Goal: Task Accomplishment & Management: Complete application form

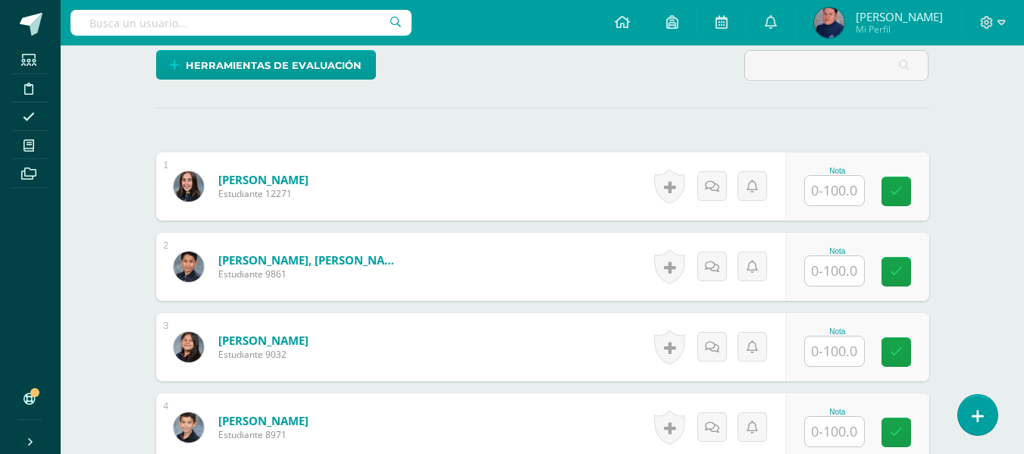
scroll to position [404, 0]
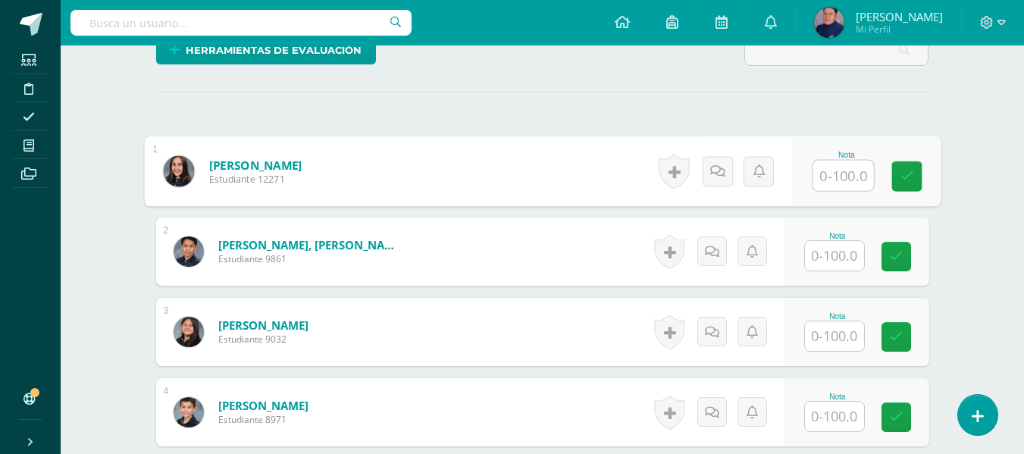
click at [829, 182] on input "text" at bounding box center [843, 176] width 61 height 30
type input "100"
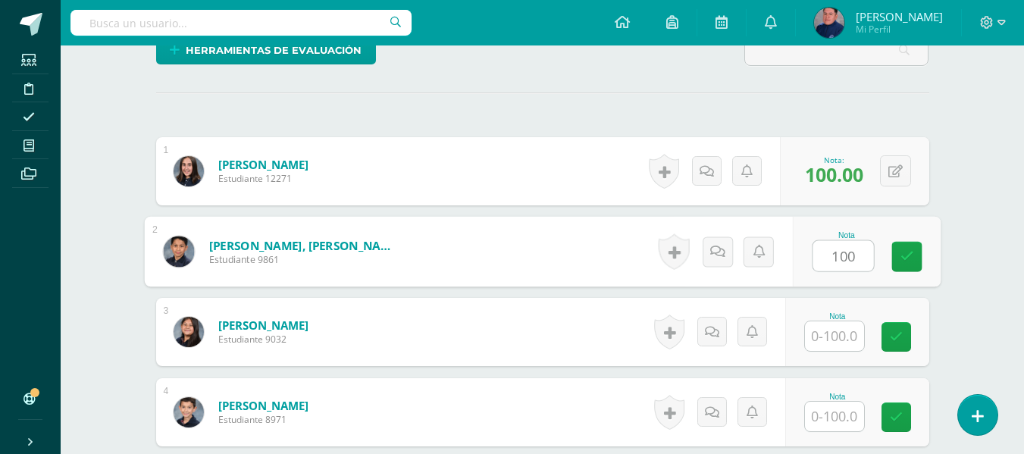
type input "100"
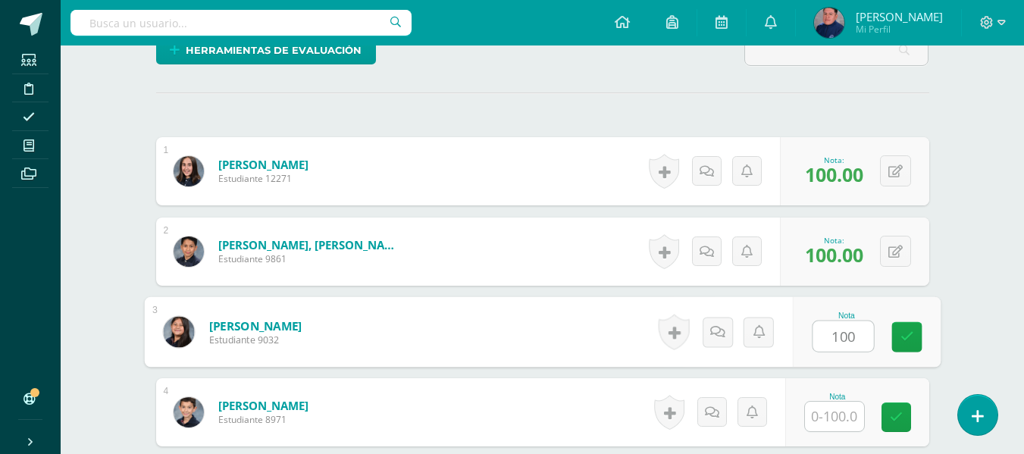
type input "100"
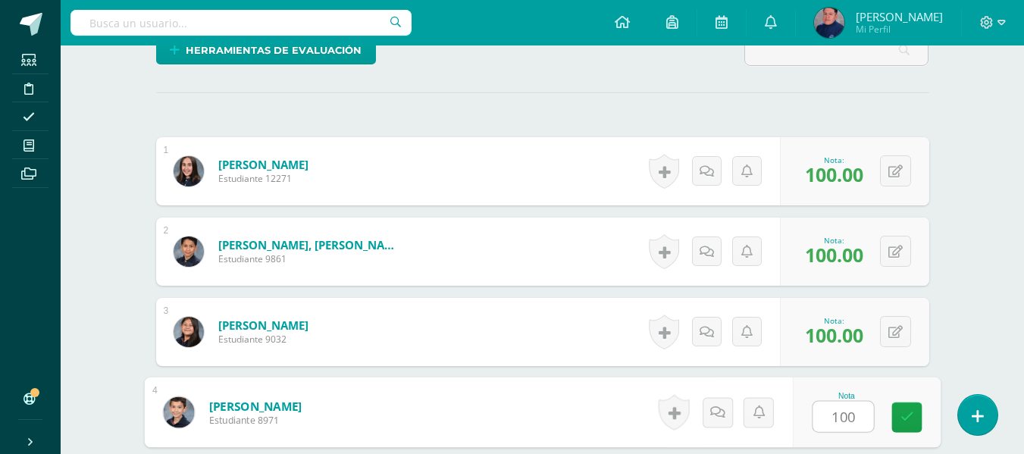
type input "100"
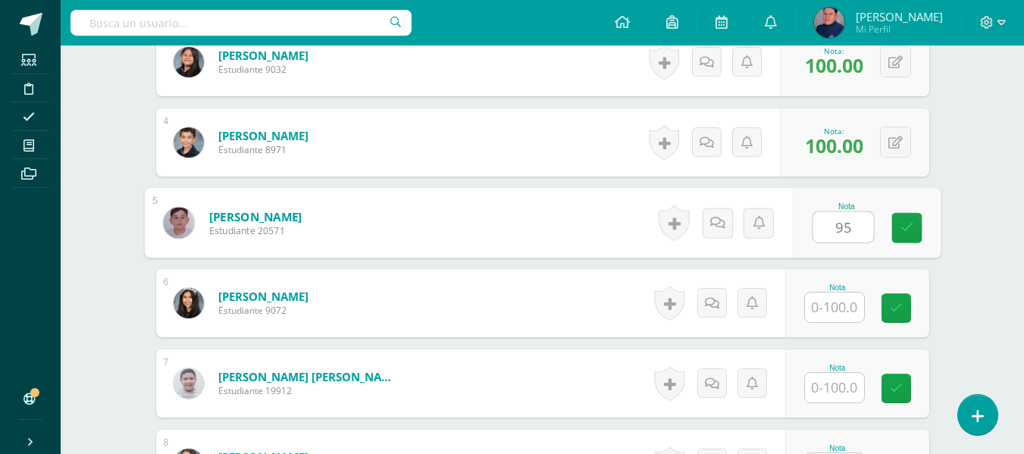
type input "95"
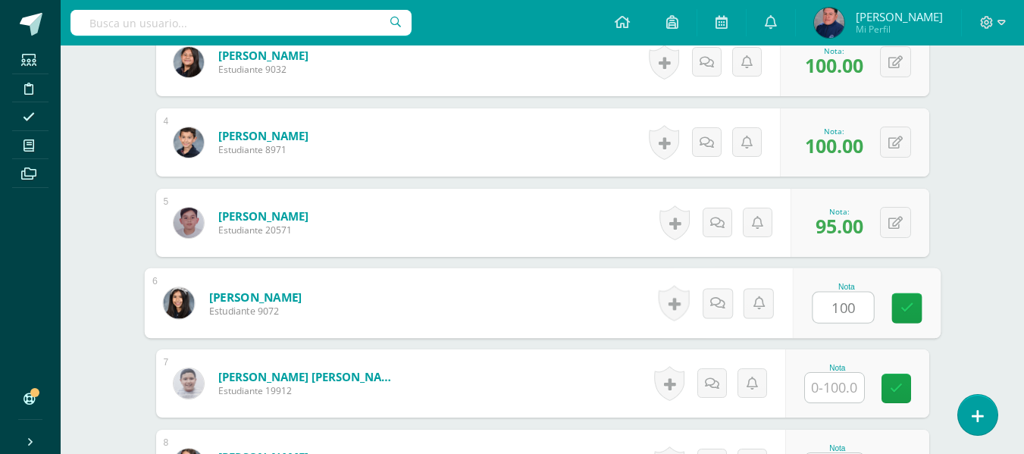
type input "100"
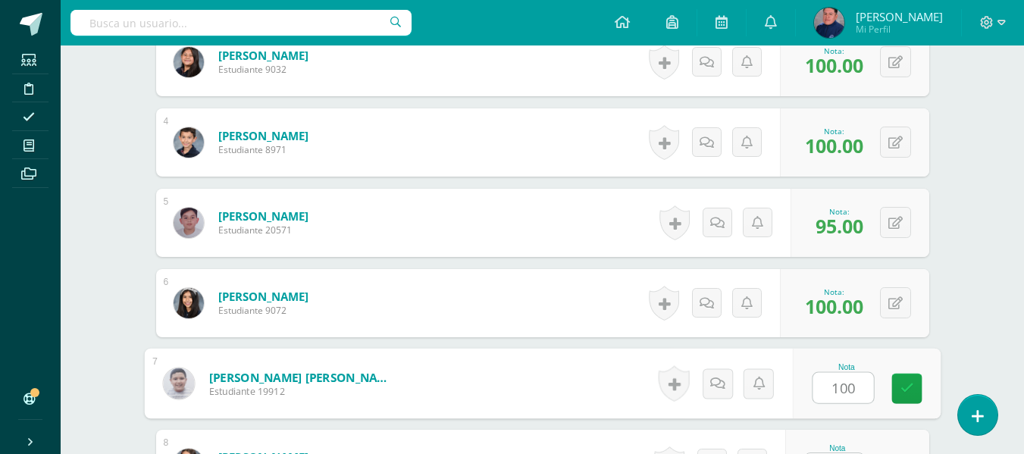
type input "100"
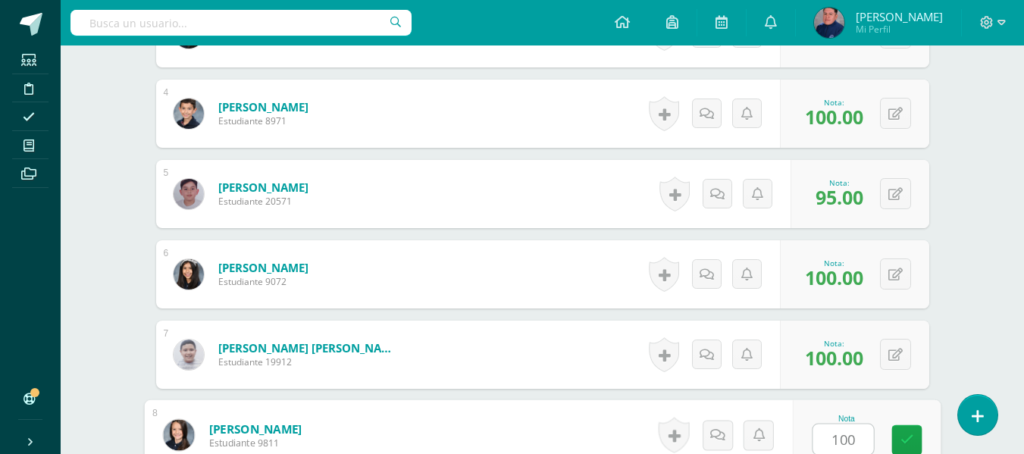
type input "100"
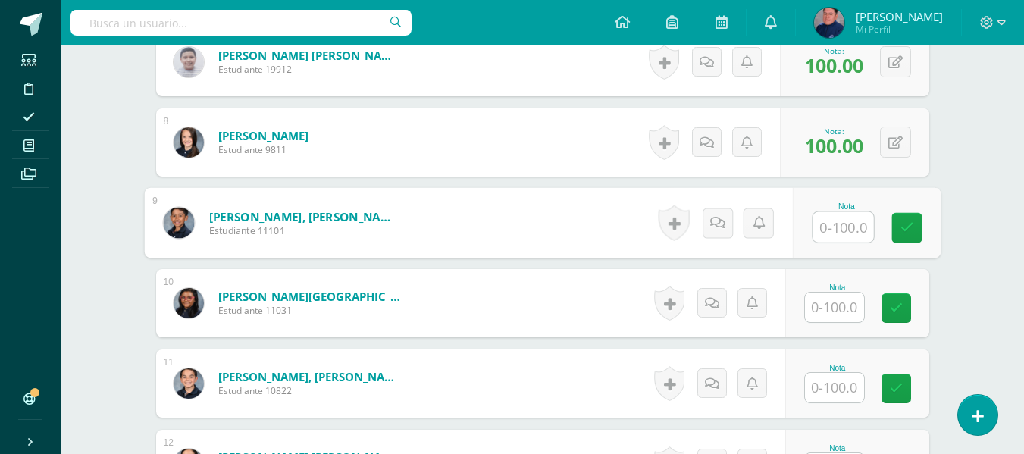
type input "1"
type input "95"
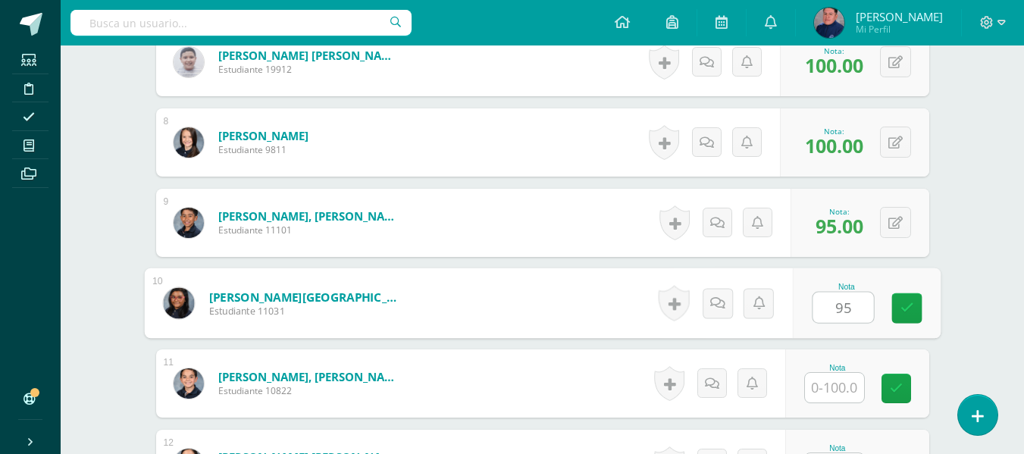
type input "95"
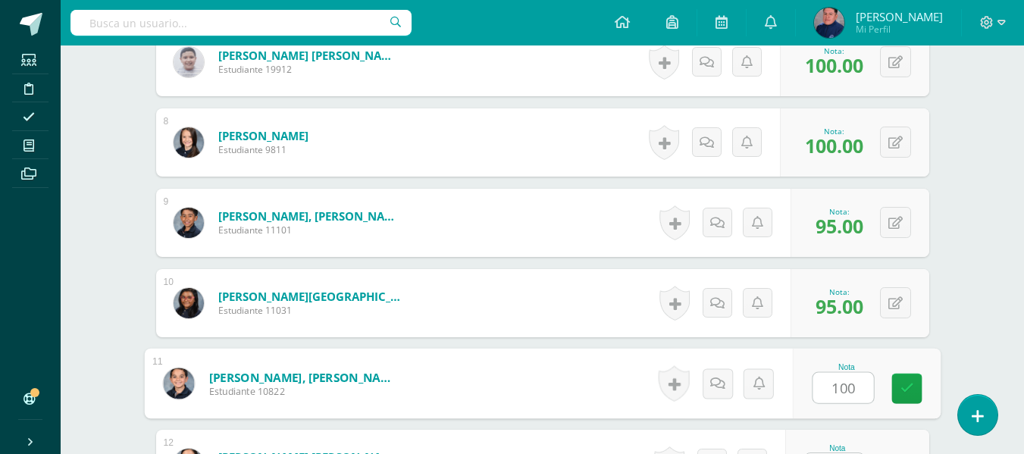
type input "100"
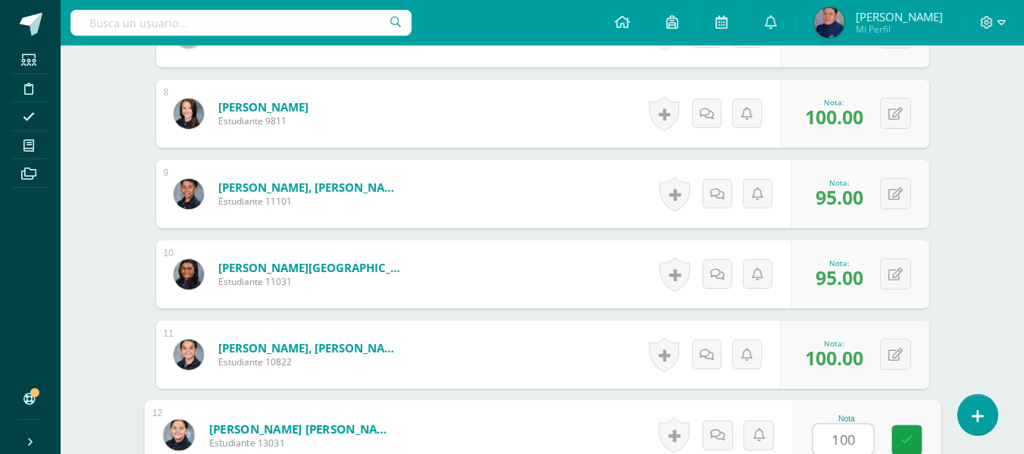
type input "100"
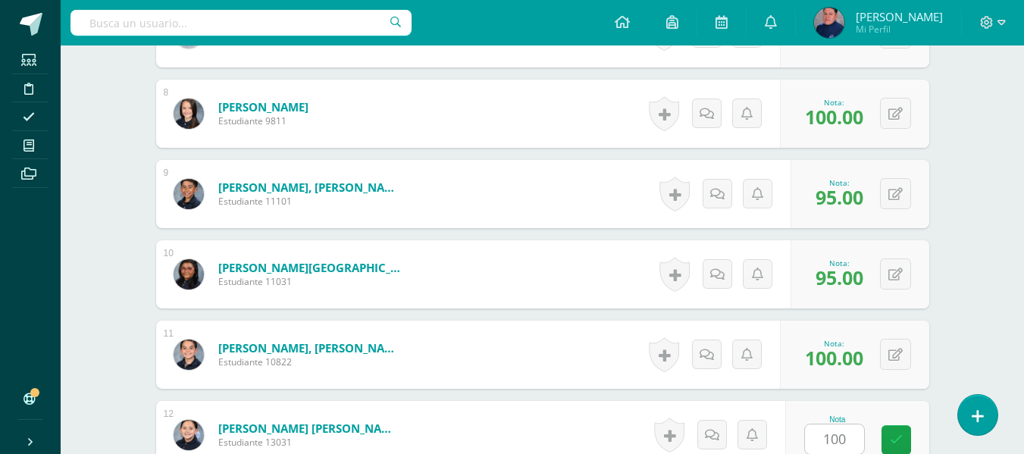
scroll to position [1317, 0]
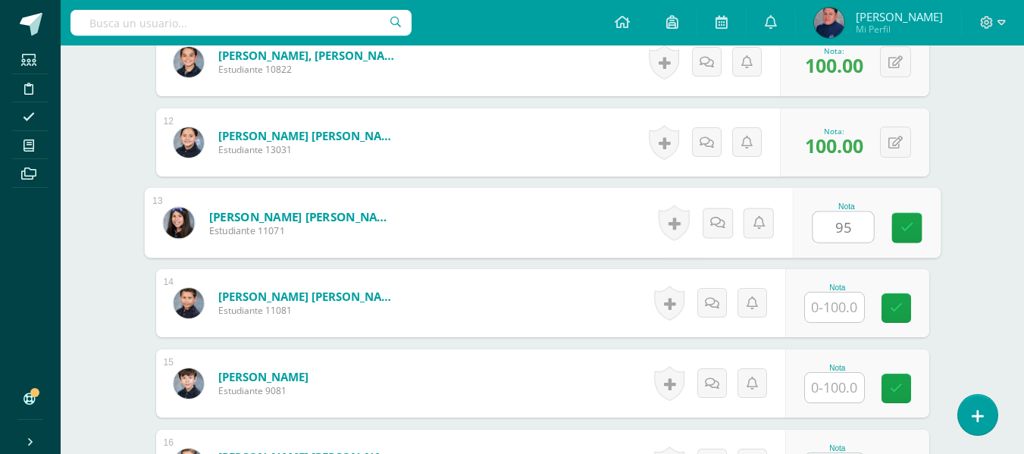
type input "95"
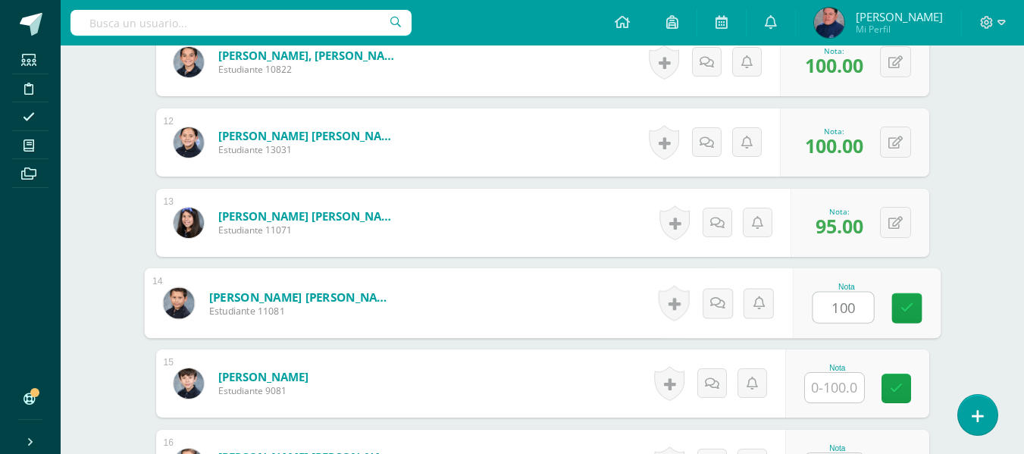
type input "100"
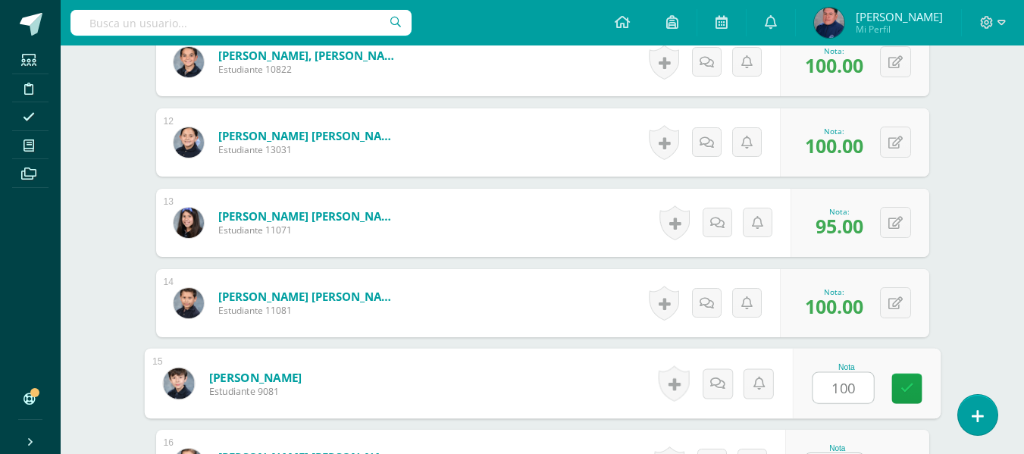
type input "100"
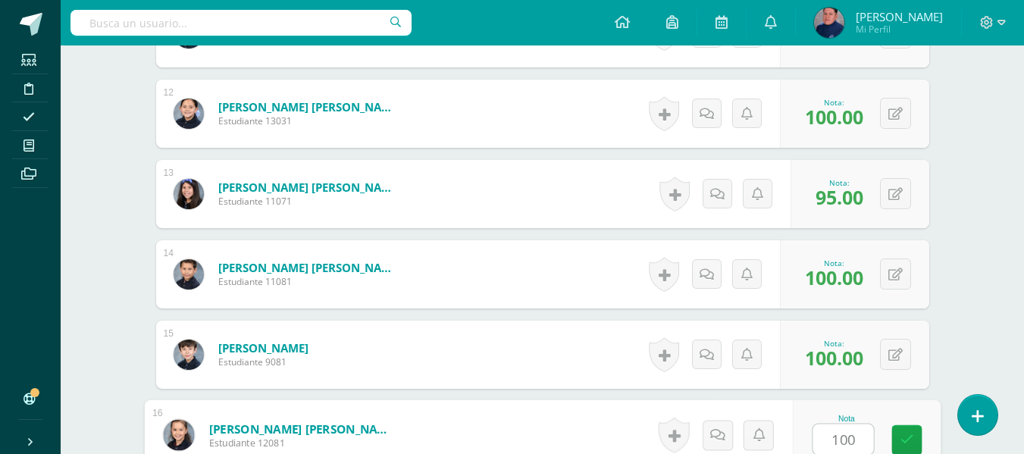
type input "100"
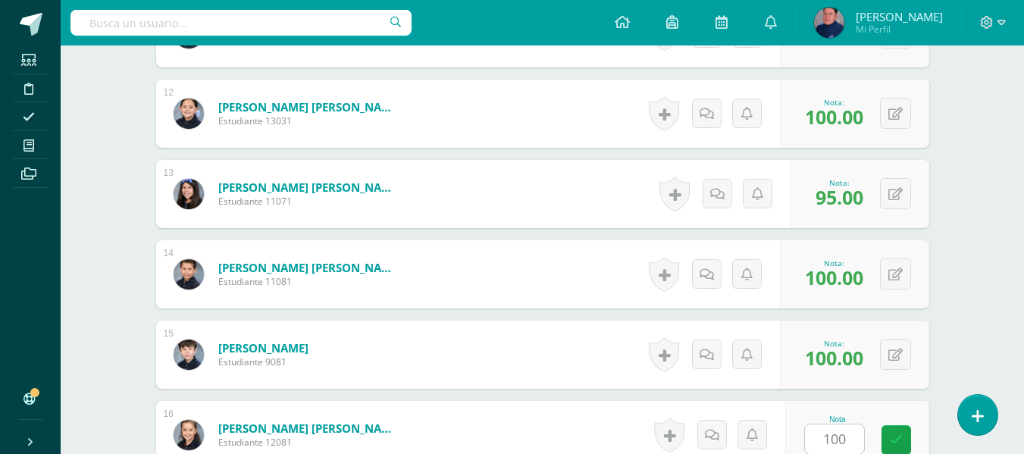
scroll to position [1638, 0]
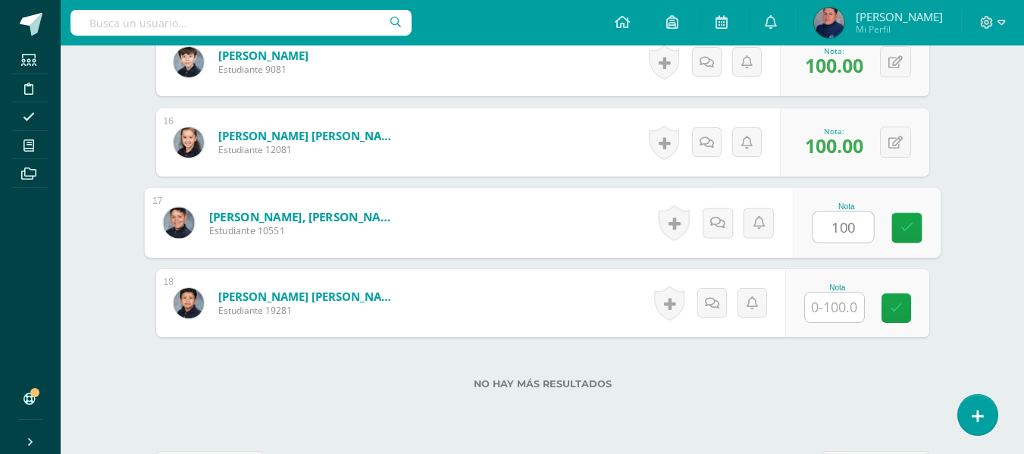
type input "100"
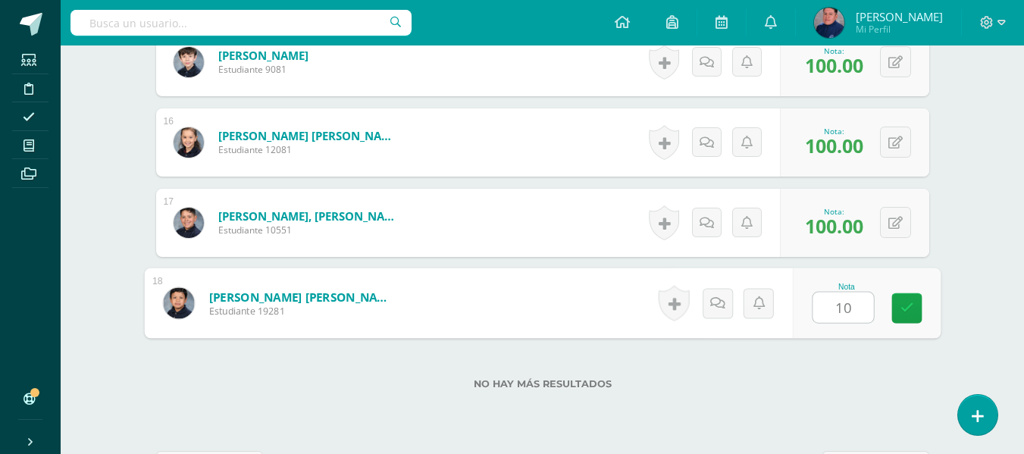
type input "100"
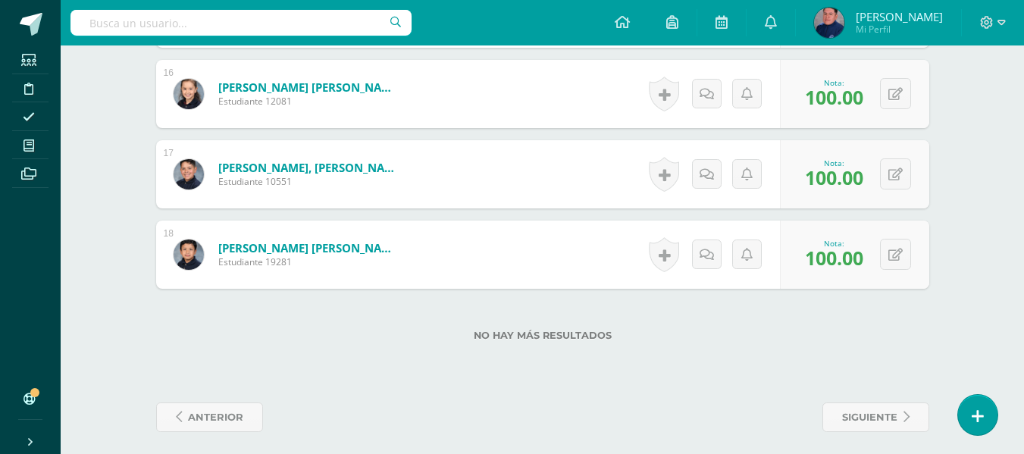
scroll to position [1695, 0]
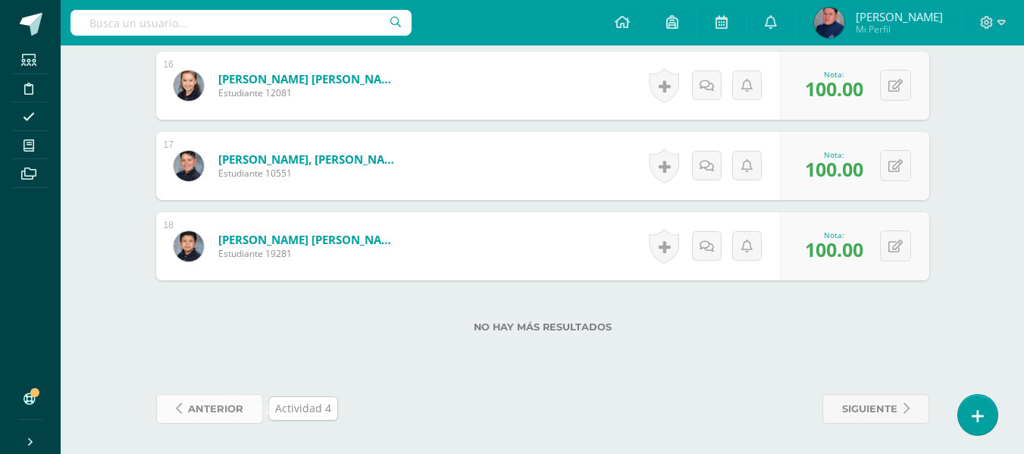
click at [226, 406] on span "anterior" at bounding box center [215, 409] width 55 height 28
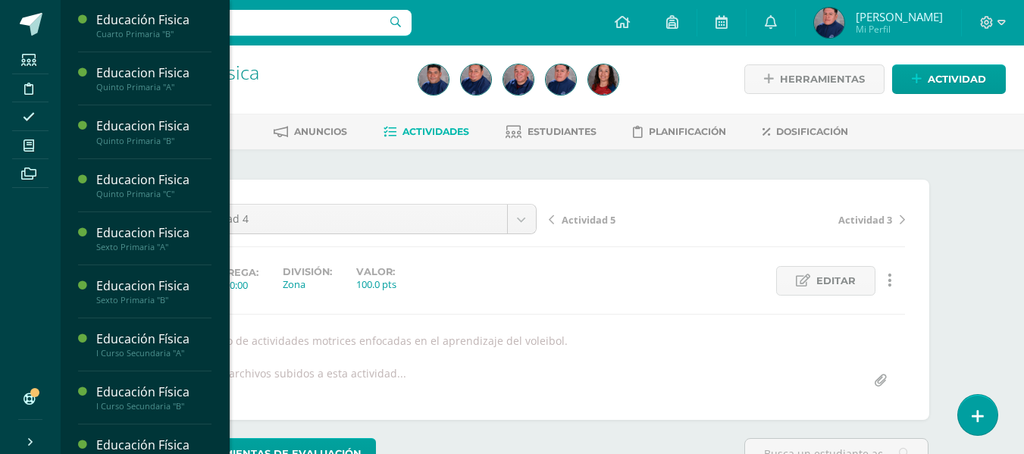
scroll to position [682, 0]
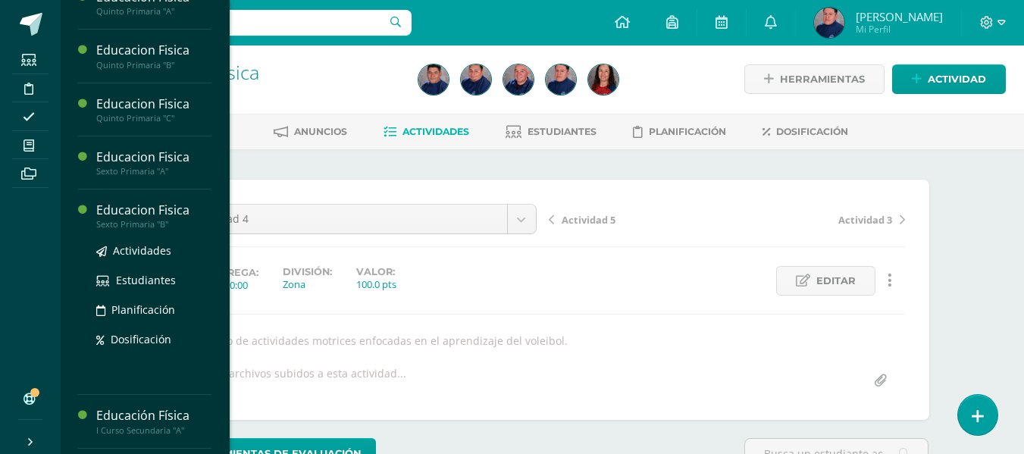
click at [146, 213] on div "Educacion Fisica" at bounding box center [153, 210] width 115 height 17
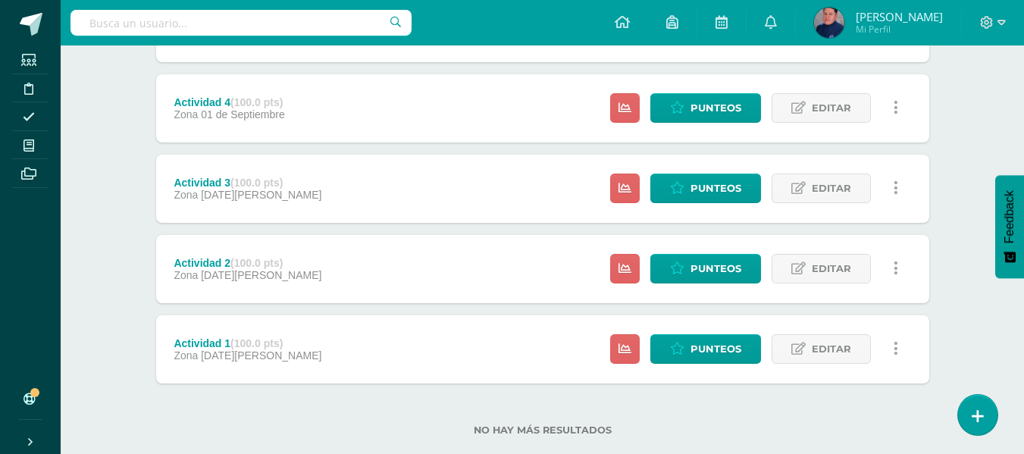
scroll to position [531, 0]
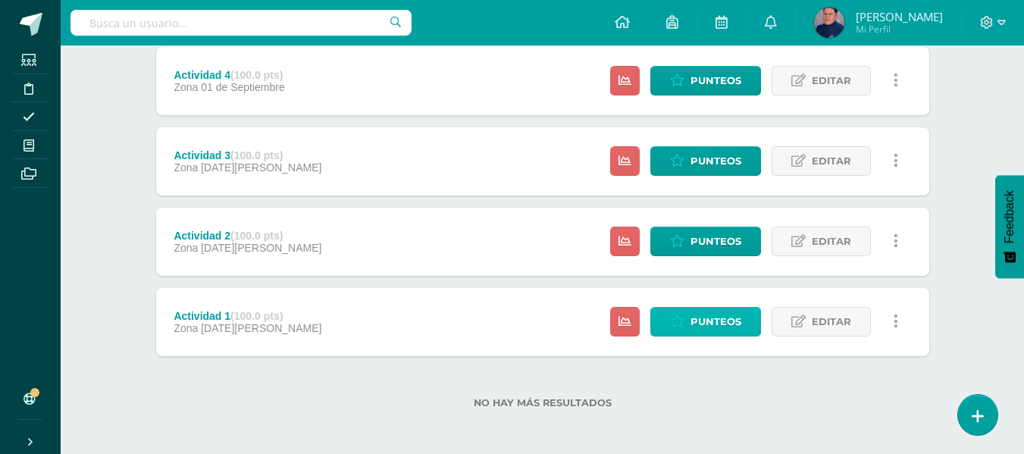
click at [721, 328] on span "Punteos" at bounding box center [716, 322] width 51 height 28
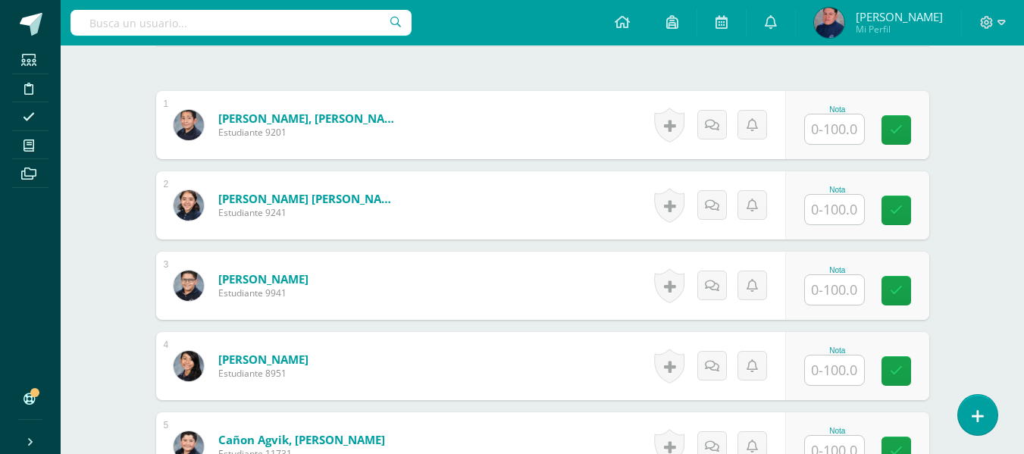
scroll to position [479, 0]
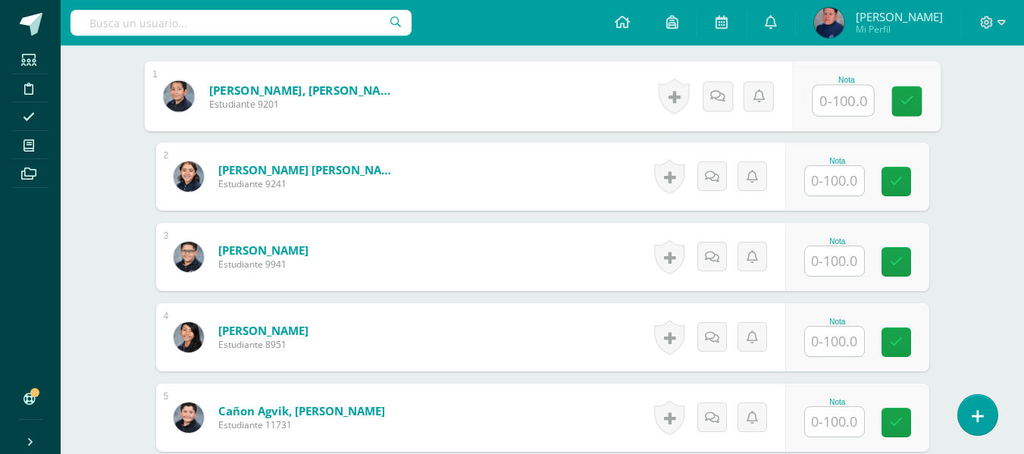
click at [835, 97] on input "text" at bounding box center [843, 101] width 61 height 30
type input "100"
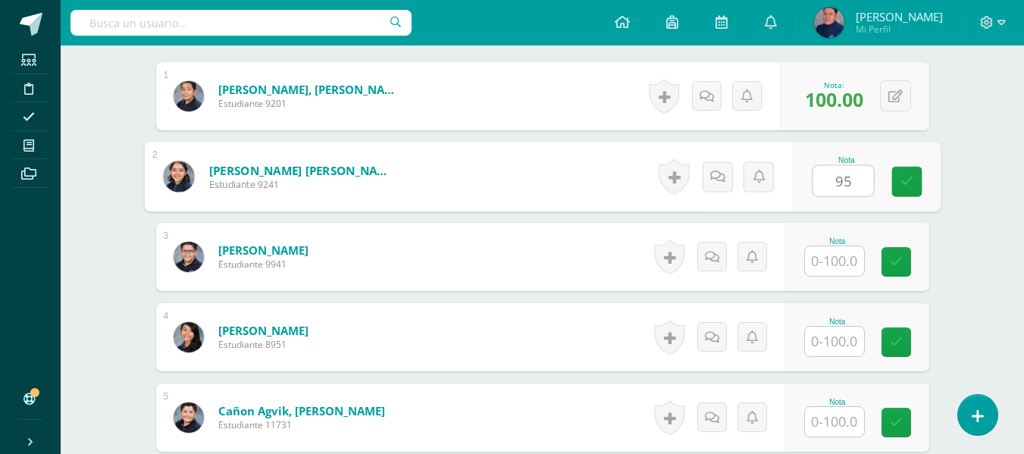
type input "95"
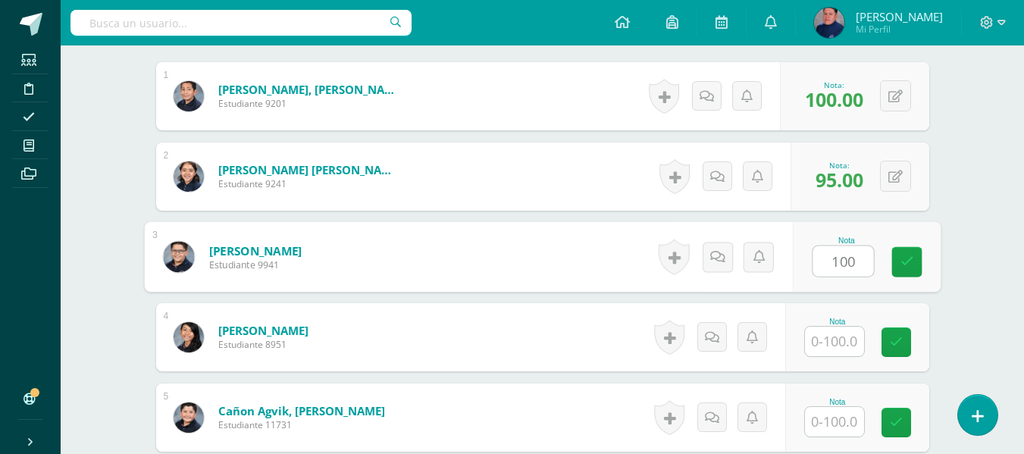
type input "100"
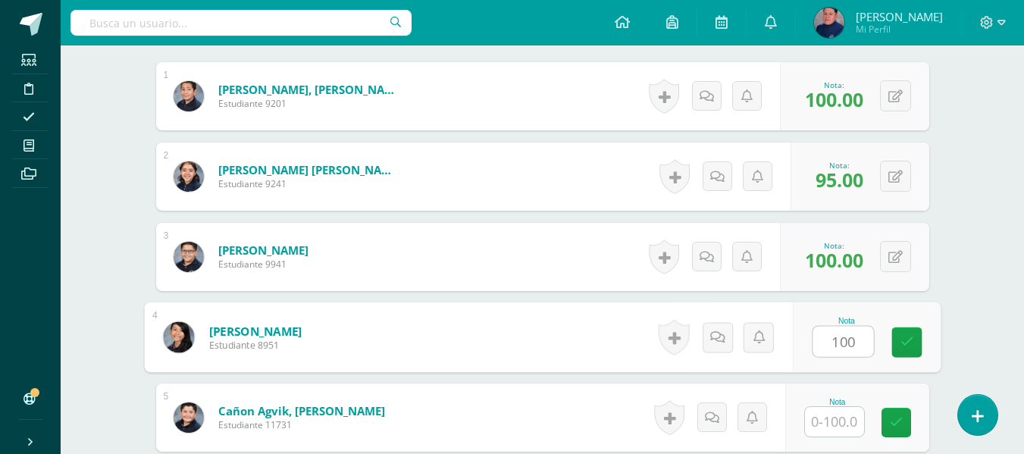
type input "100"
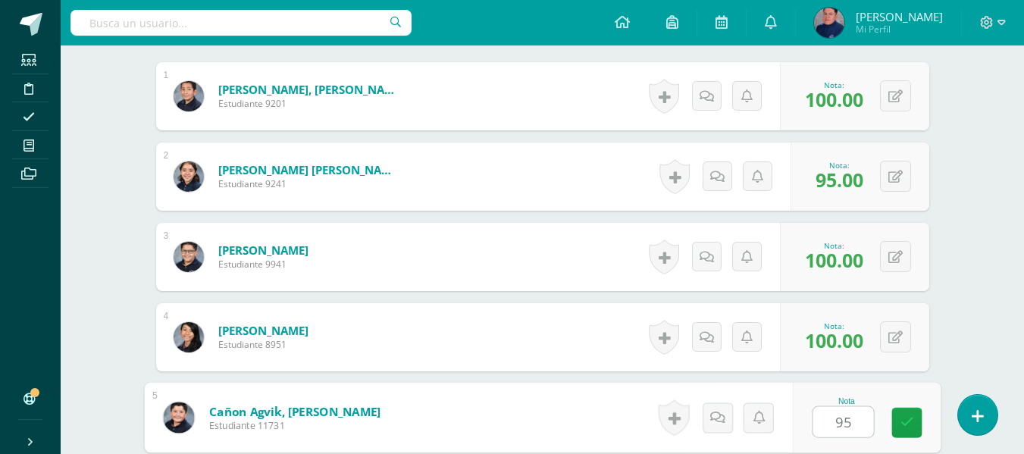
type input "95"
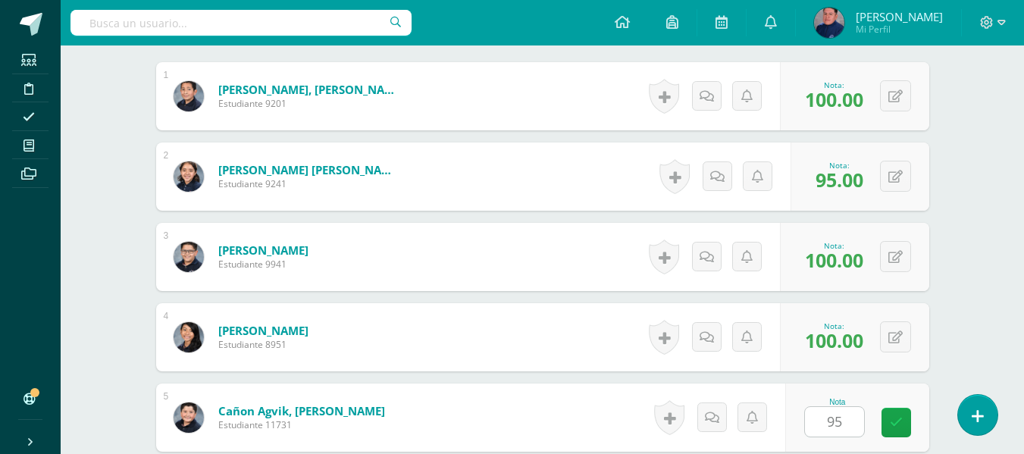
scroll to position [754, 0]
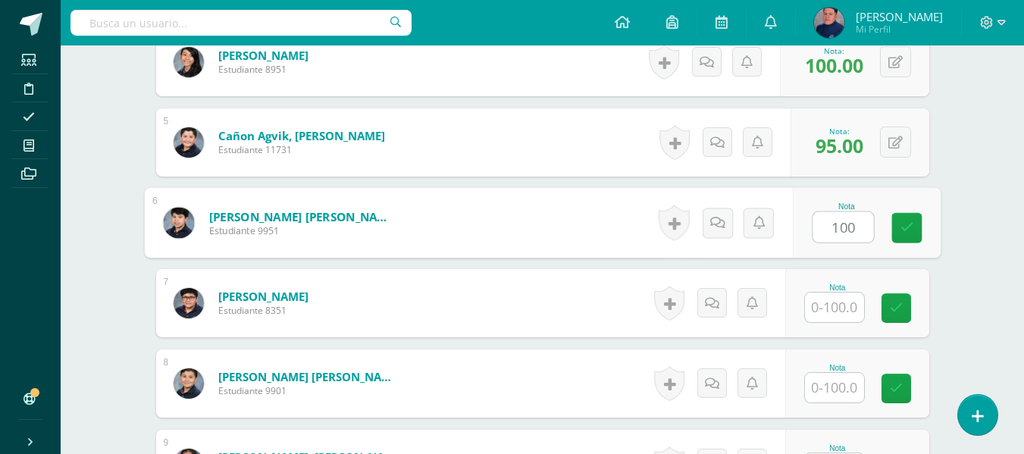
type input "100"
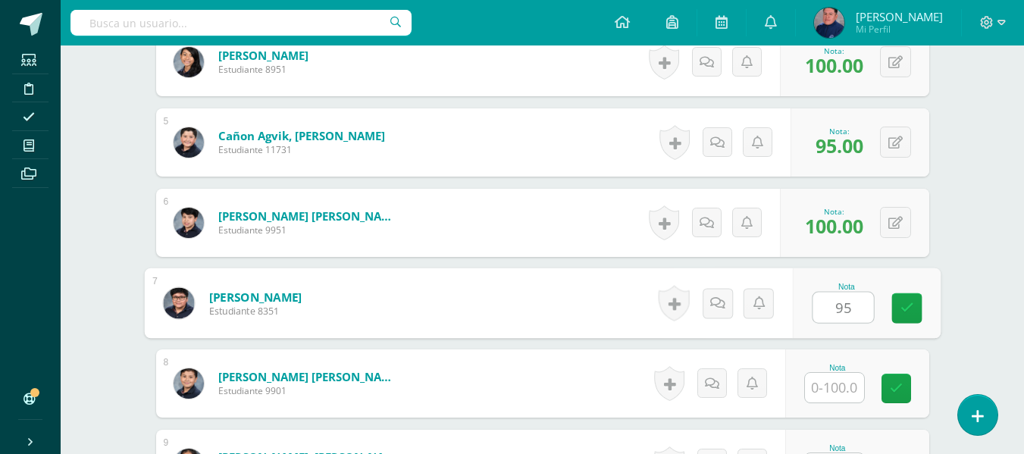
type input "95"
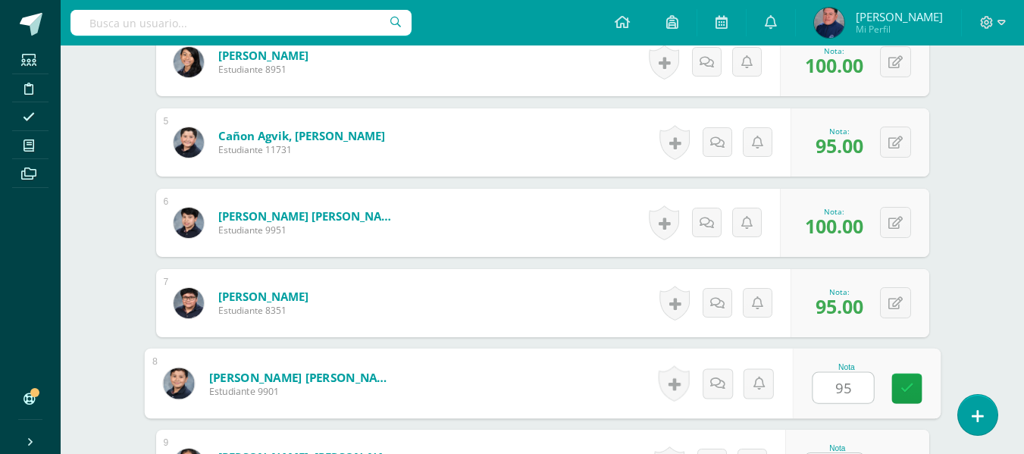
type input "95"
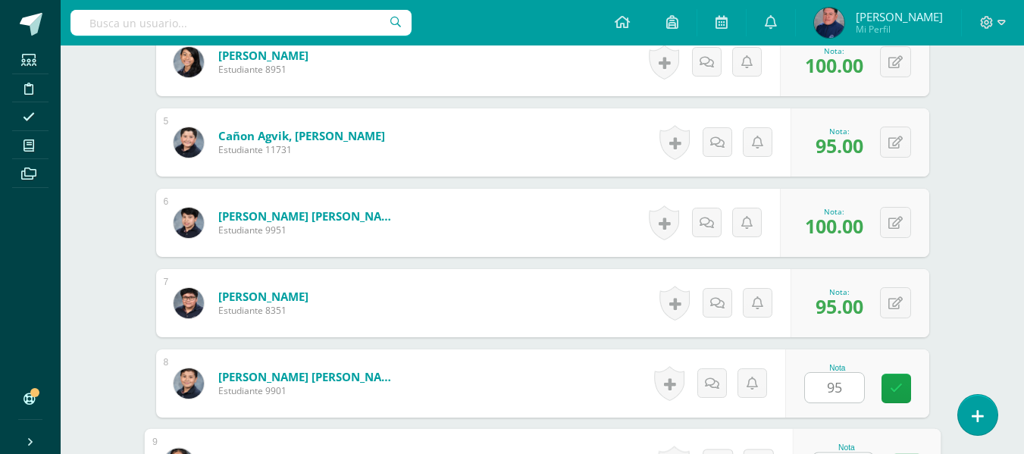
scroll to position [783, 0]
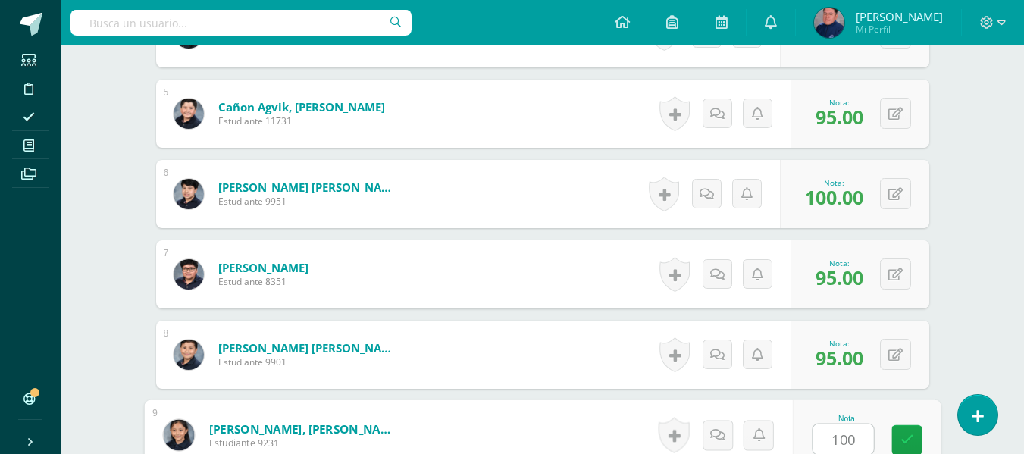
type input "100"
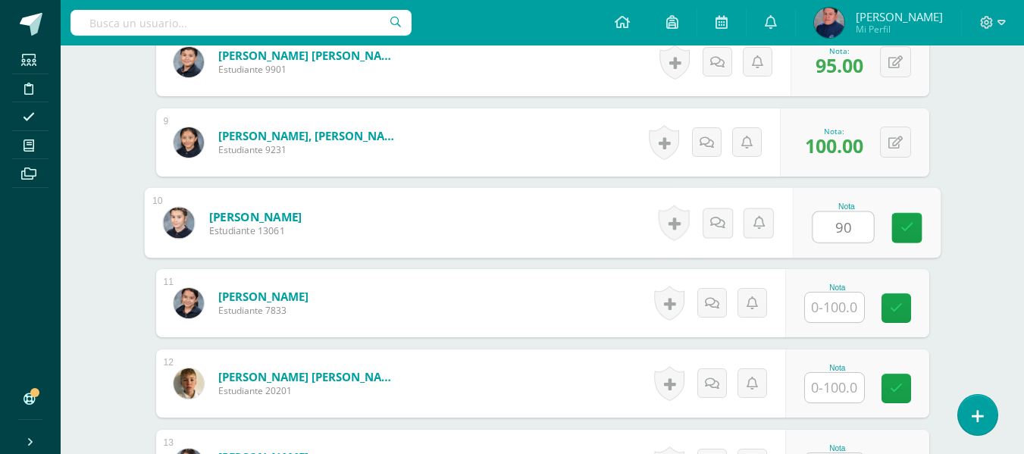
type input "90"
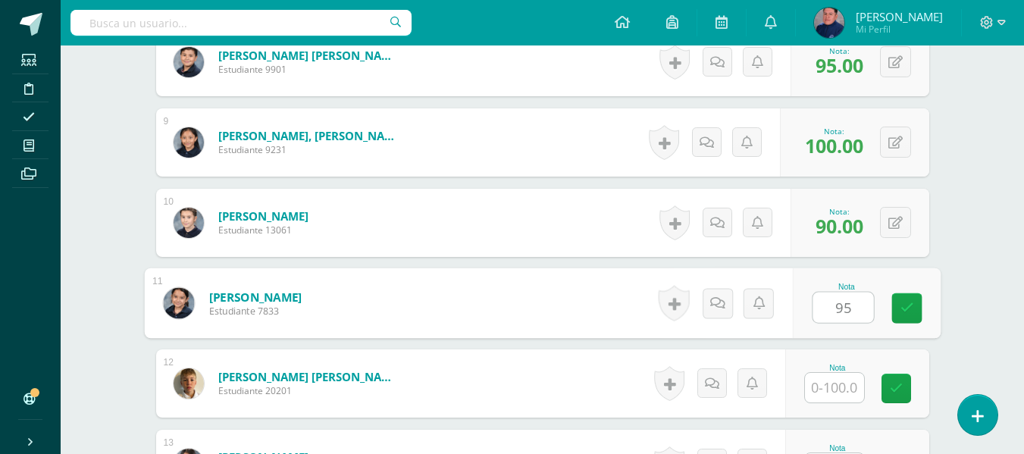
type input "95"
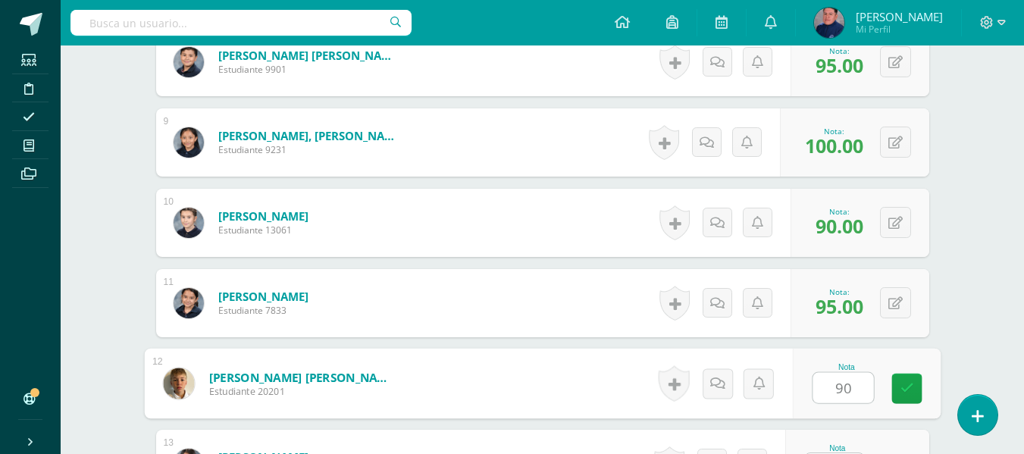
type input "90"
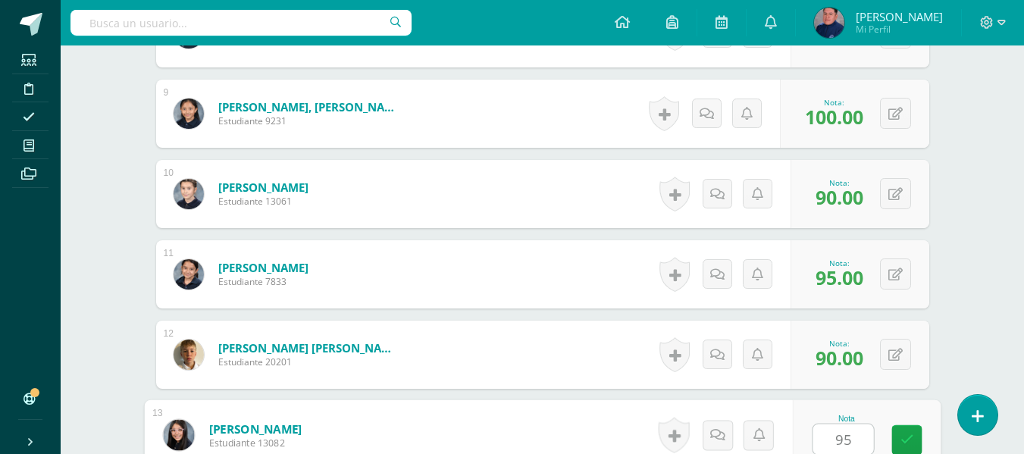
type input "95"
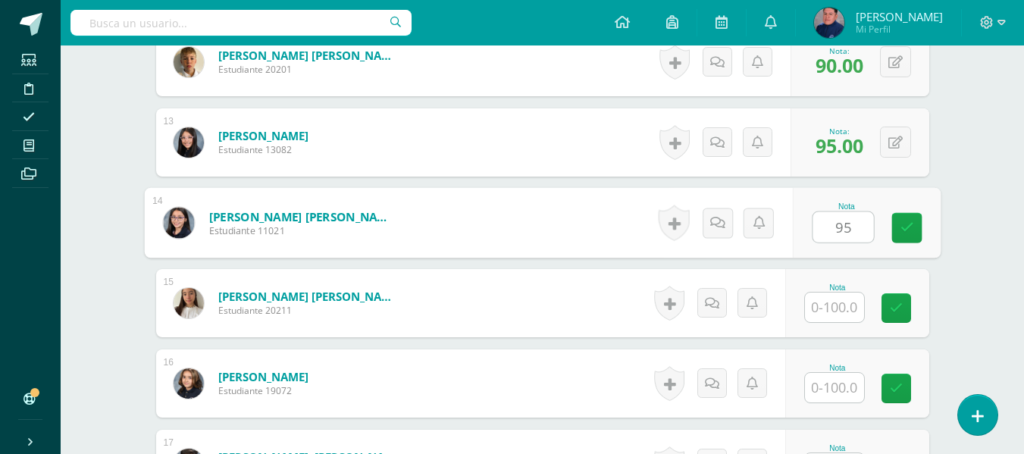
type input "95"
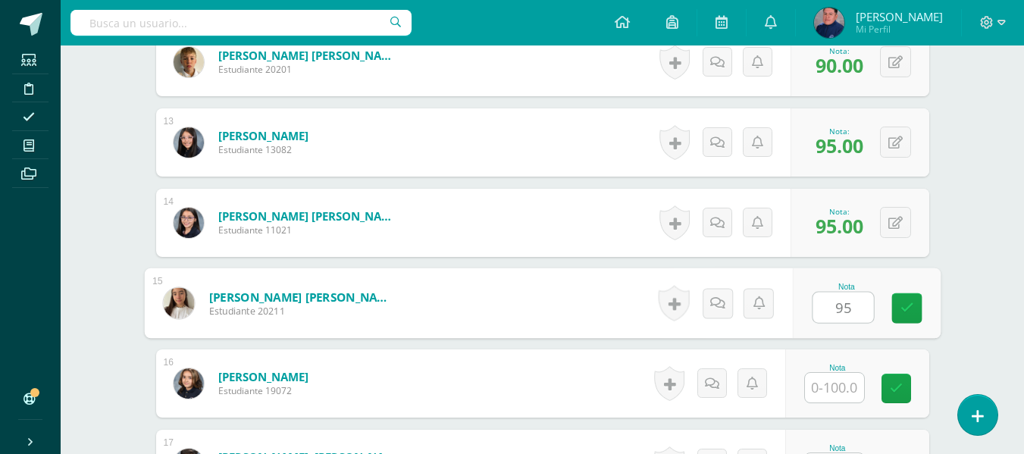
type input "95"
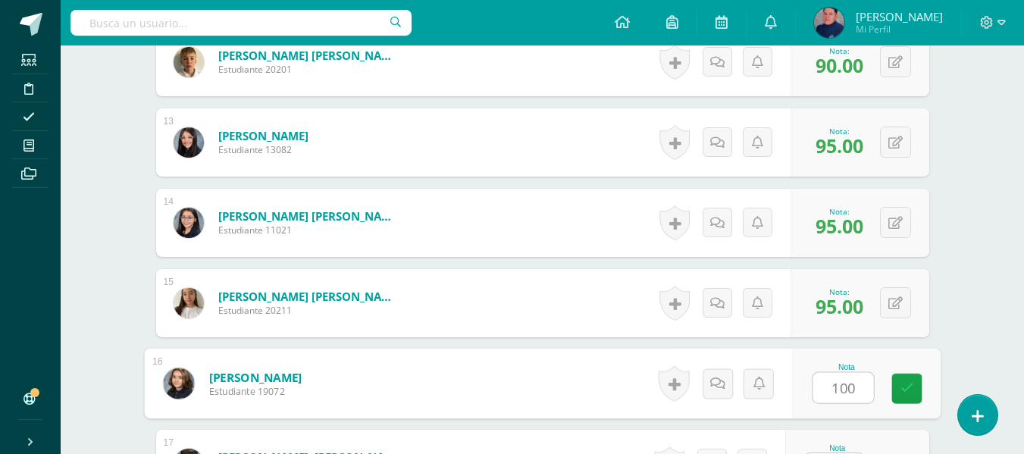
type input "100"
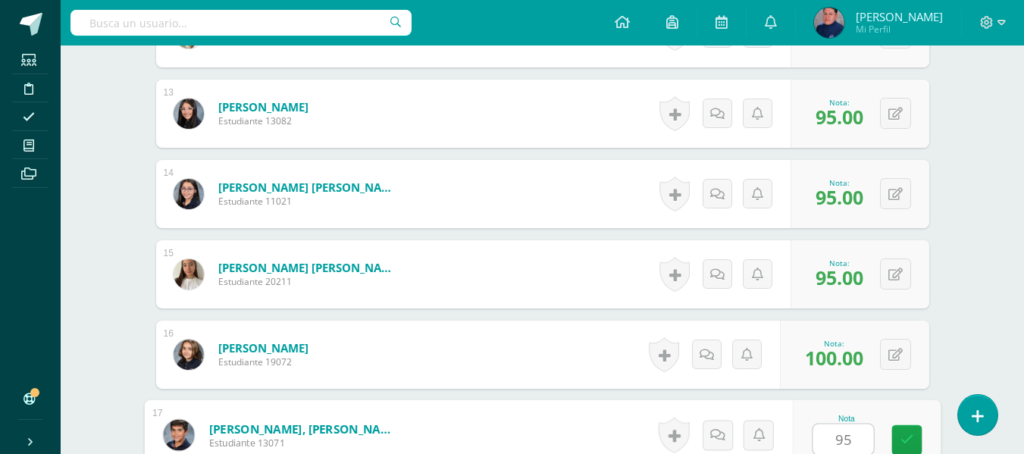
type input "95"
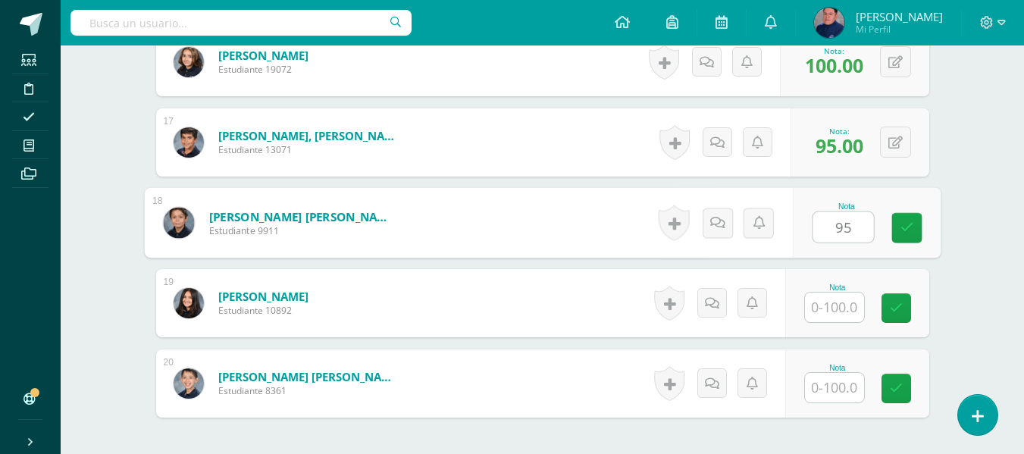
type input "95"
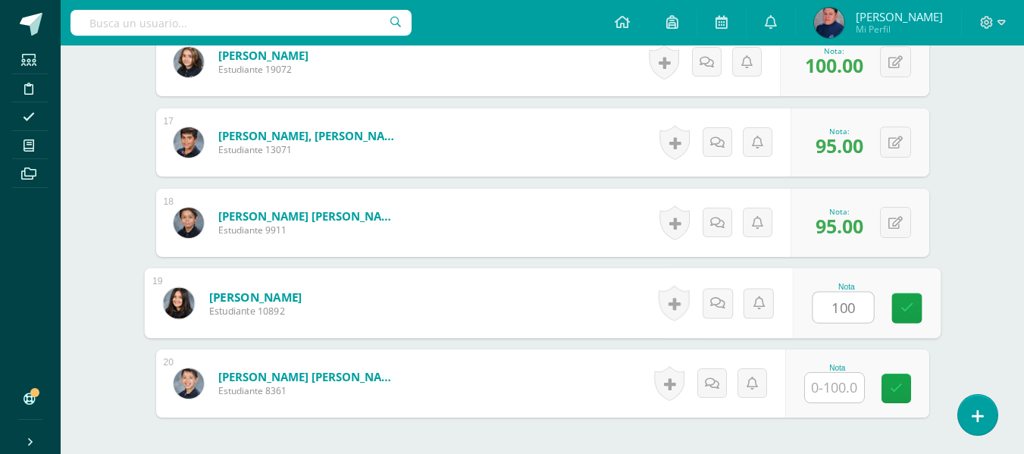
type input "100"
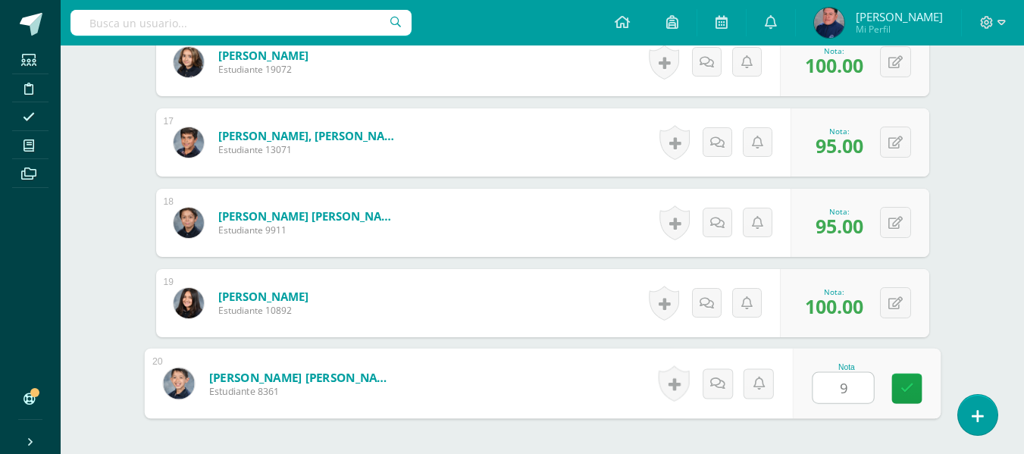
type input "95"
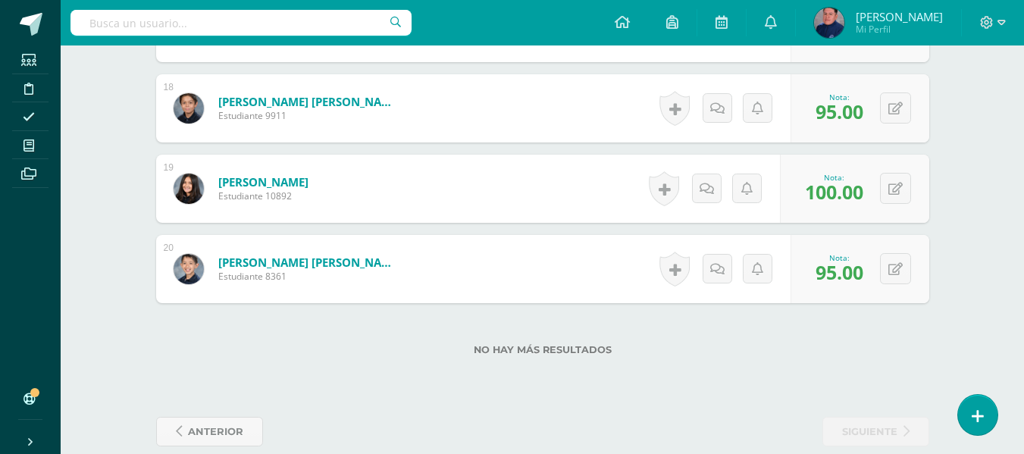
scroll to position [1856, 0]
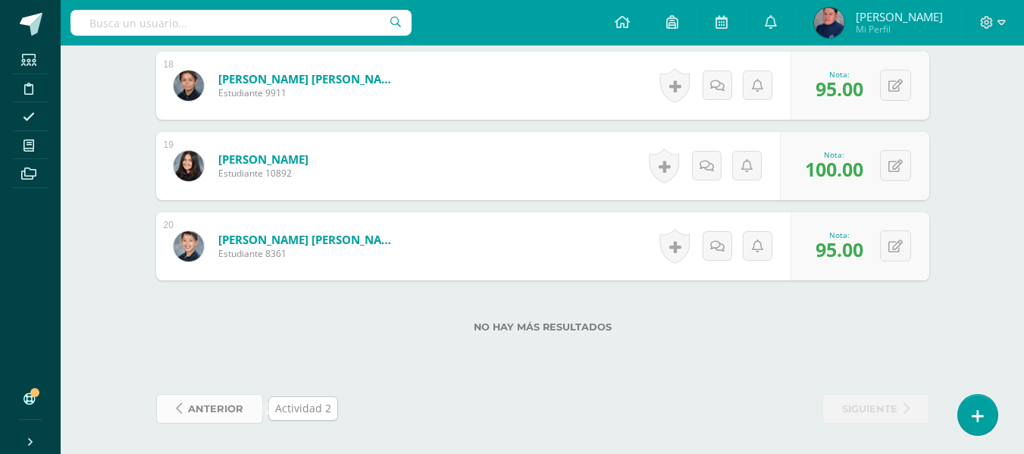
click at [226, 406] on span "anterior" at bounding box center [215, 409] width 55 height 28
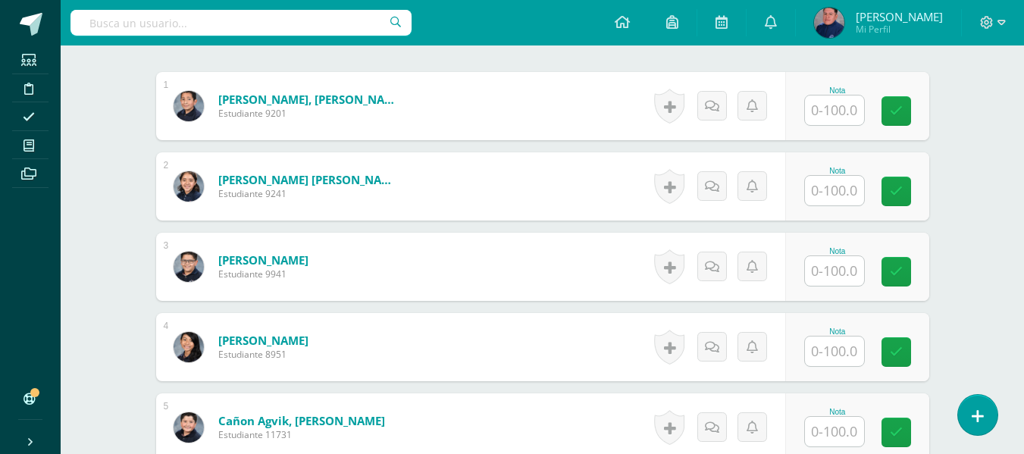
scroll to position [474, 0]
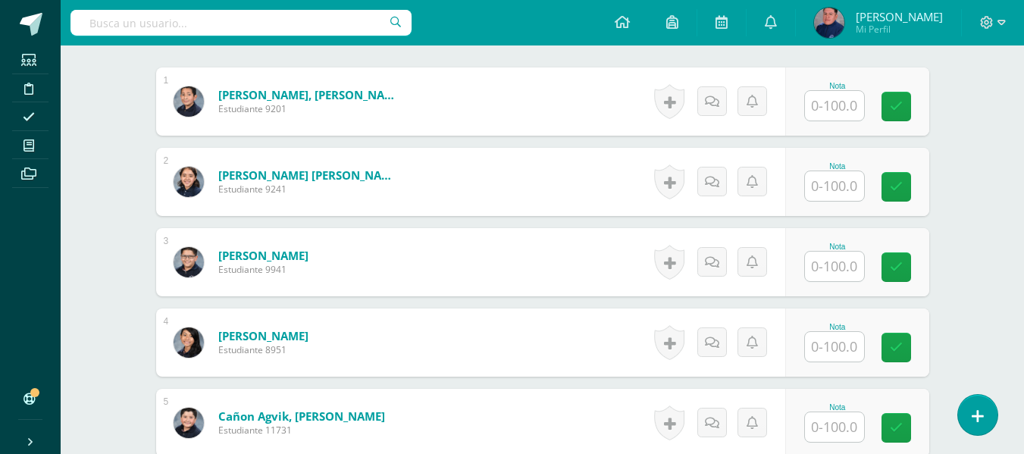
click at [838, 111] on input "text" at bounding box center [834, 106] width 59 height 30
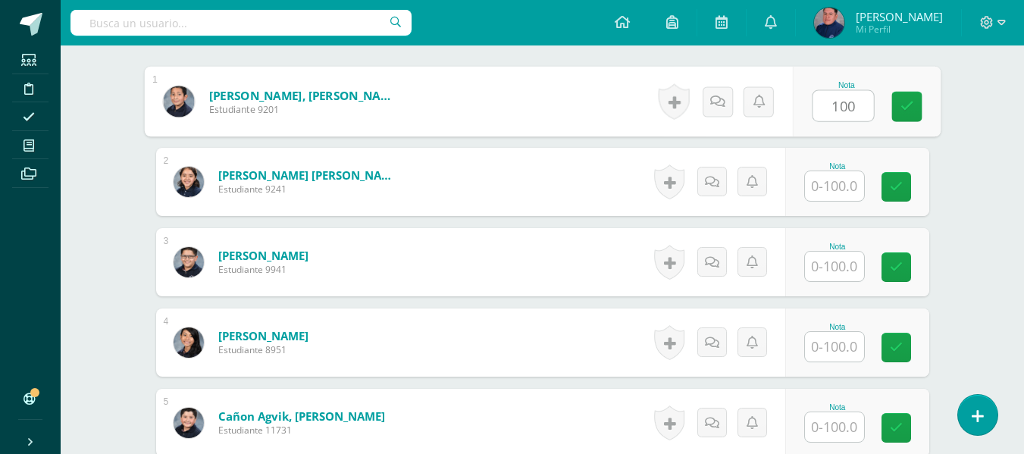
type input "100"
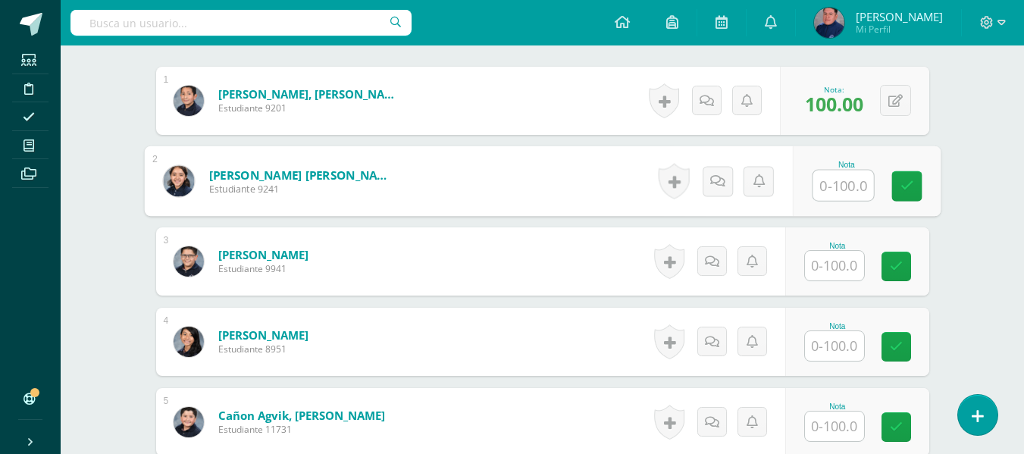
scroll to position [475, 0]
type input "95"
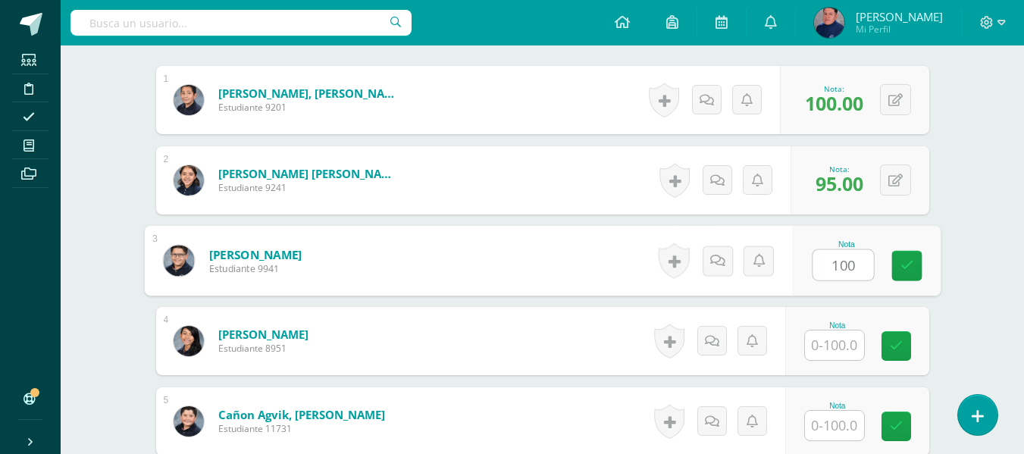
type input "100"
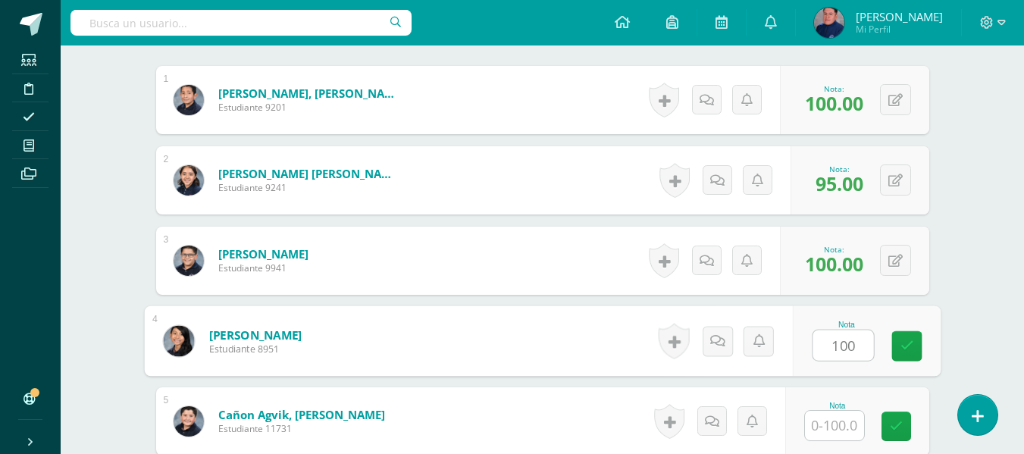
type input "100"
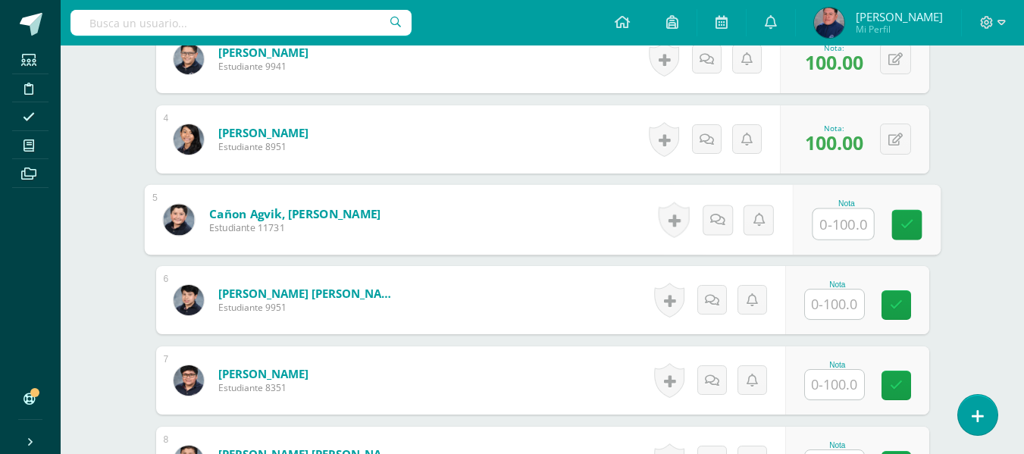
scroll to position [703, 0]
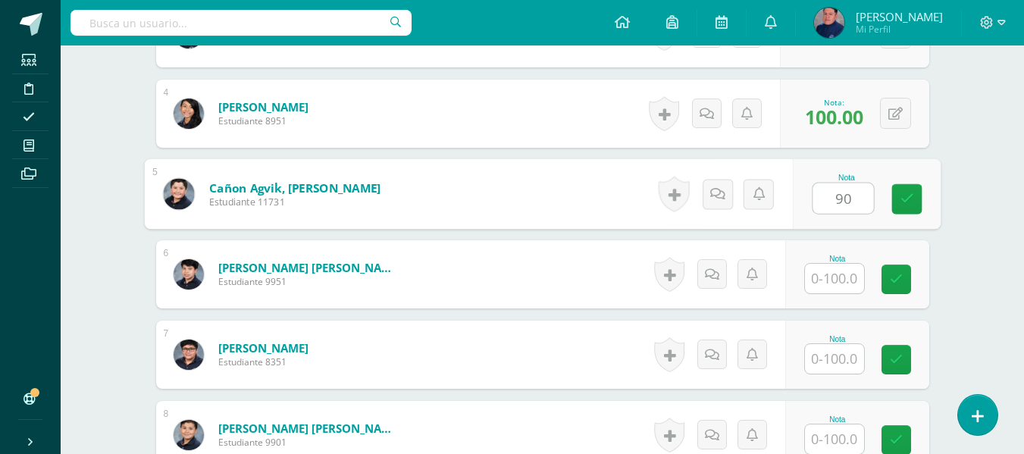
type input "90"
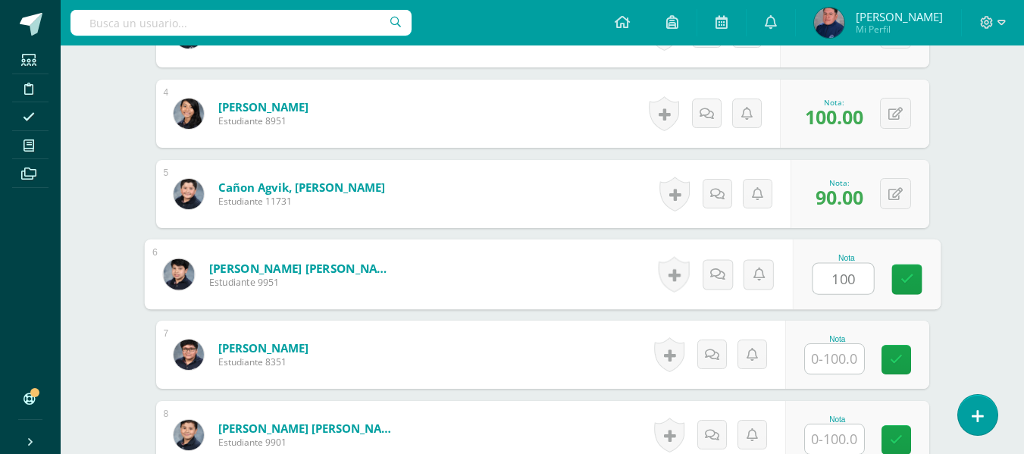
type input "100"
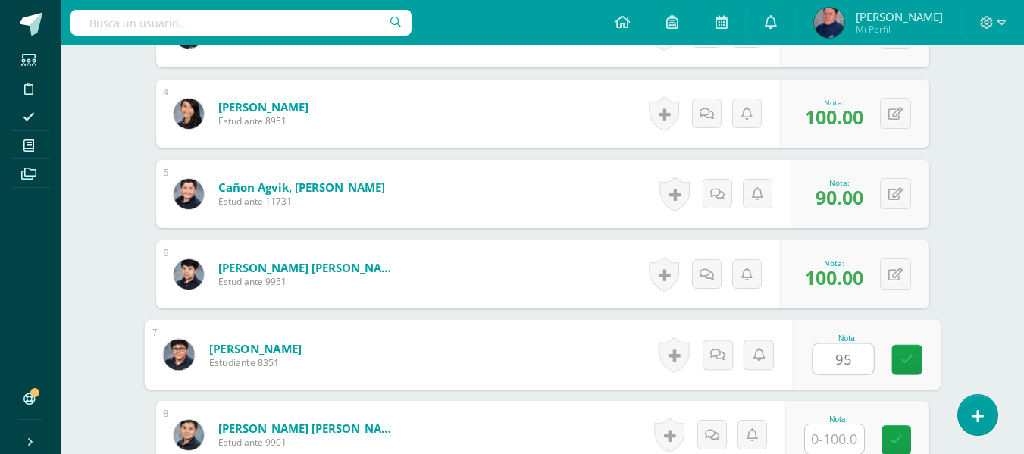
type input "95"
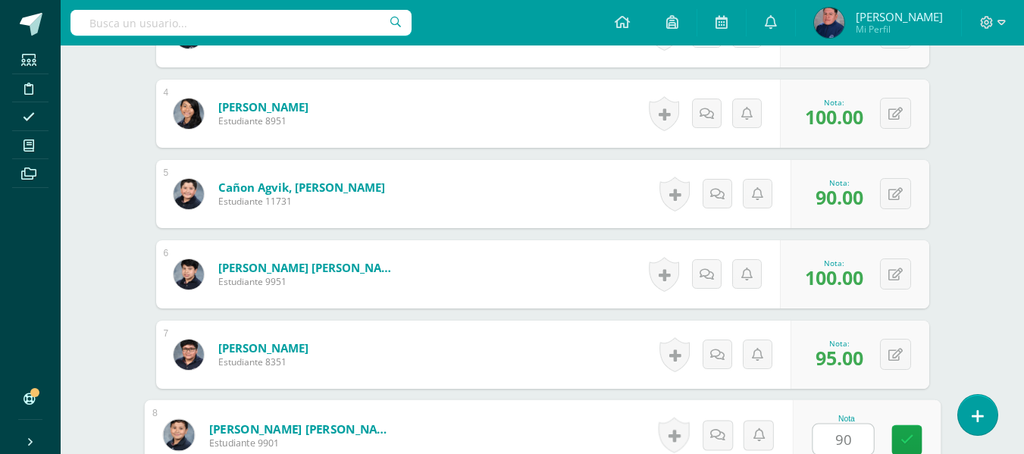
type input "90"
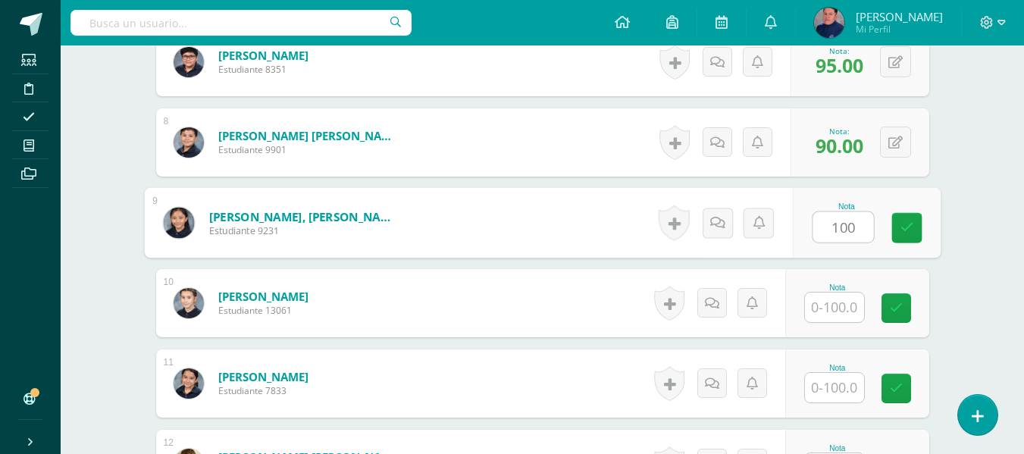
type input "100"
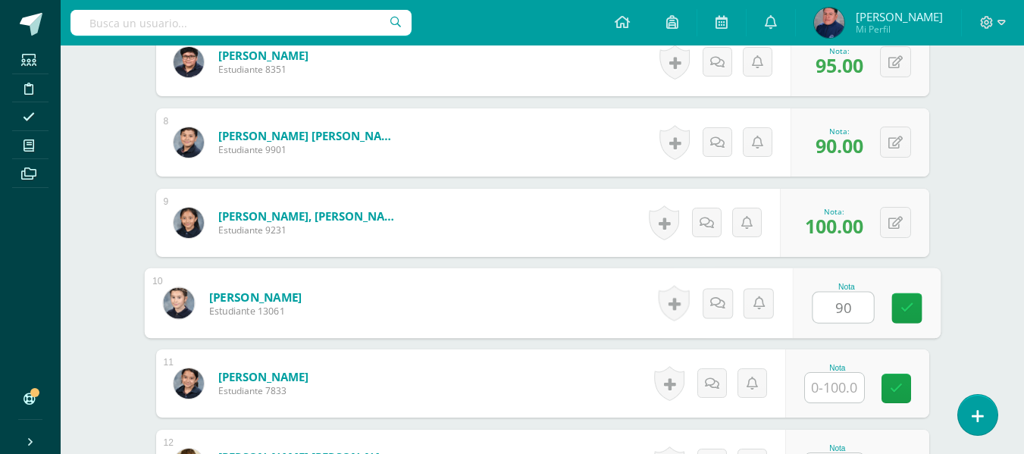
type input "90"
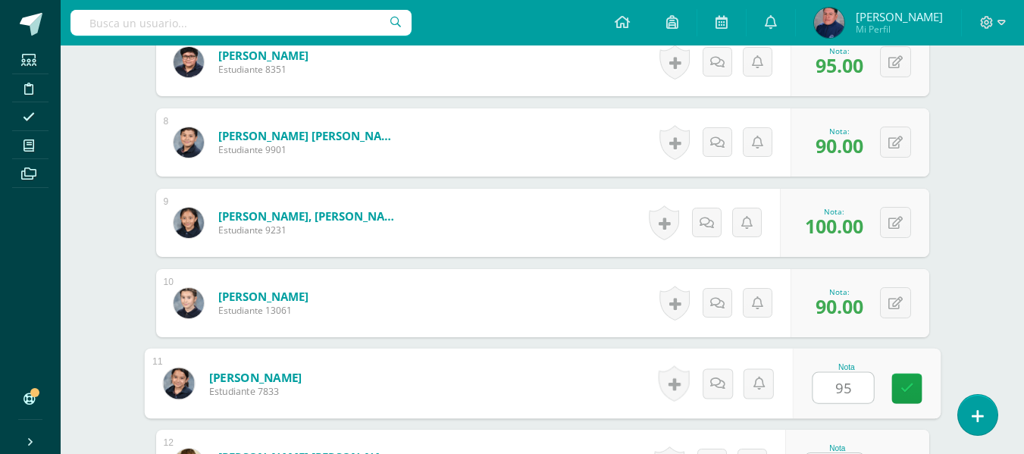
type input "95"
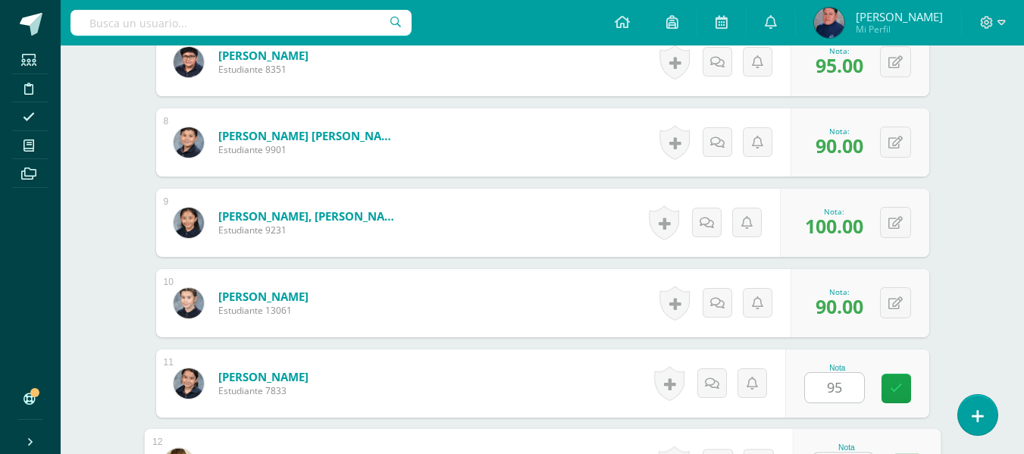
scroll to position [1024, 0]
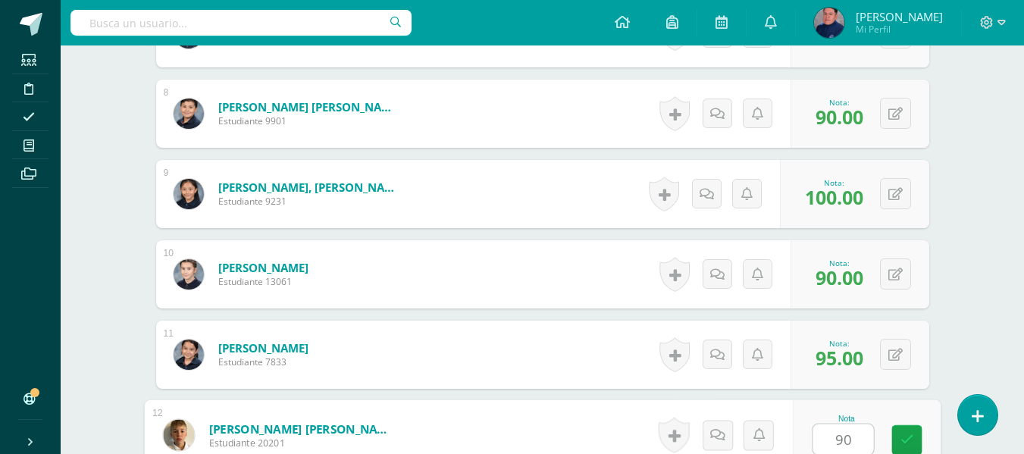
type input "90"
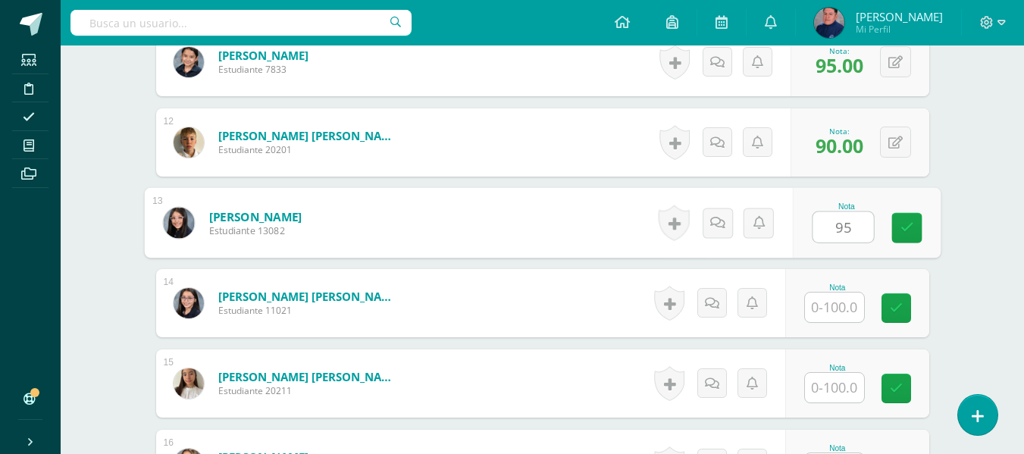
type input "95"
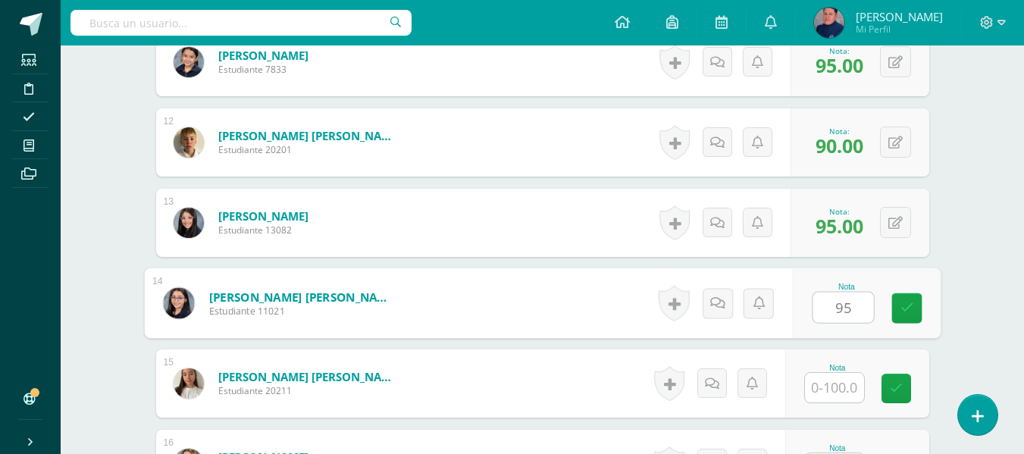
type input "95"
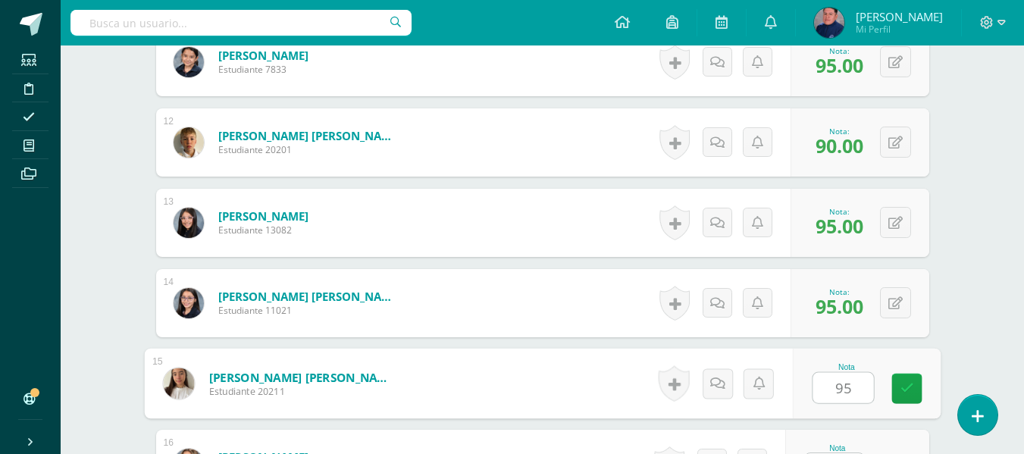
type input "95"
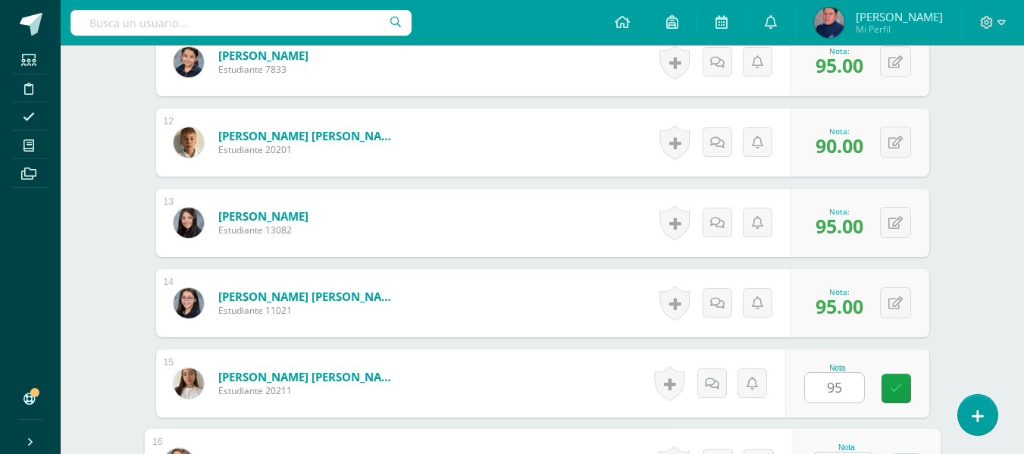
scroll to position [1346, 0]
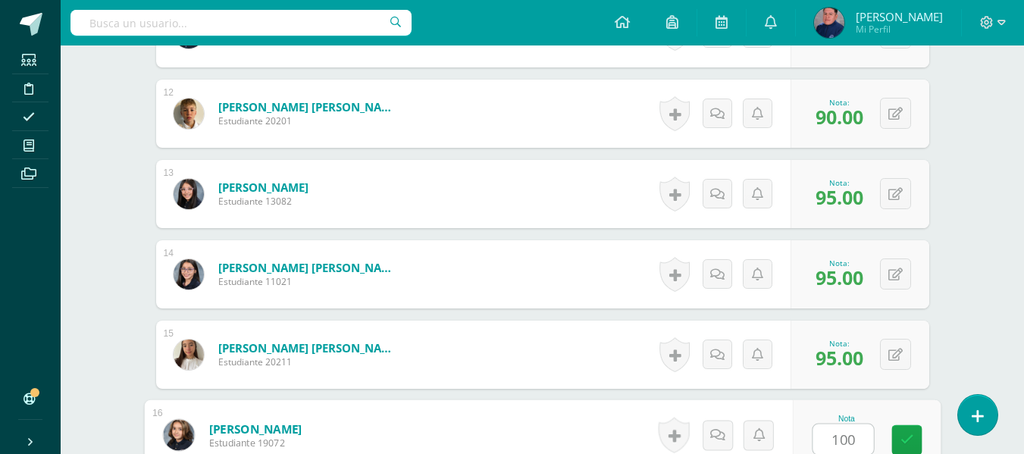
type input "100"
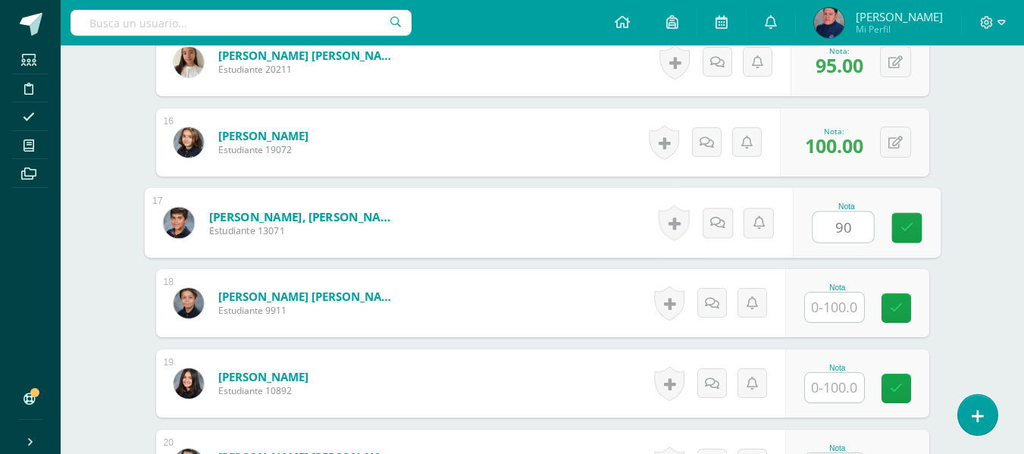
type input "90"
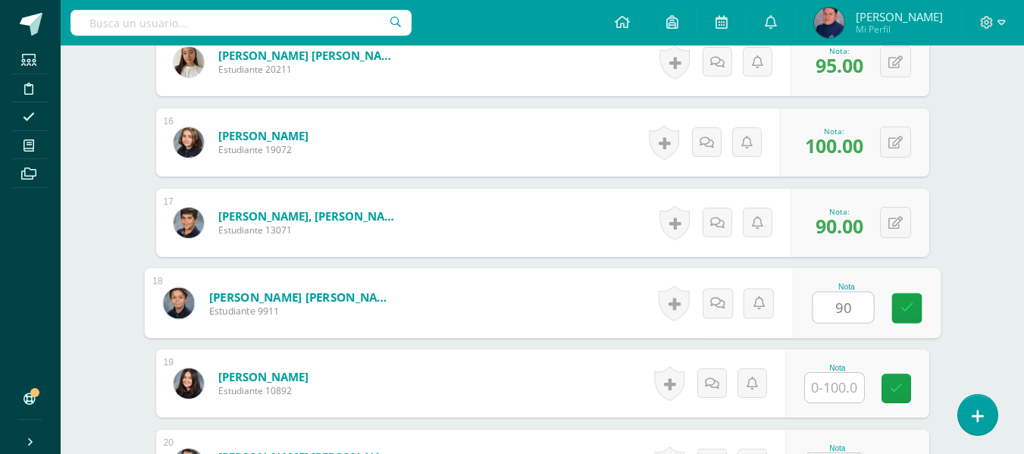
type input "90"
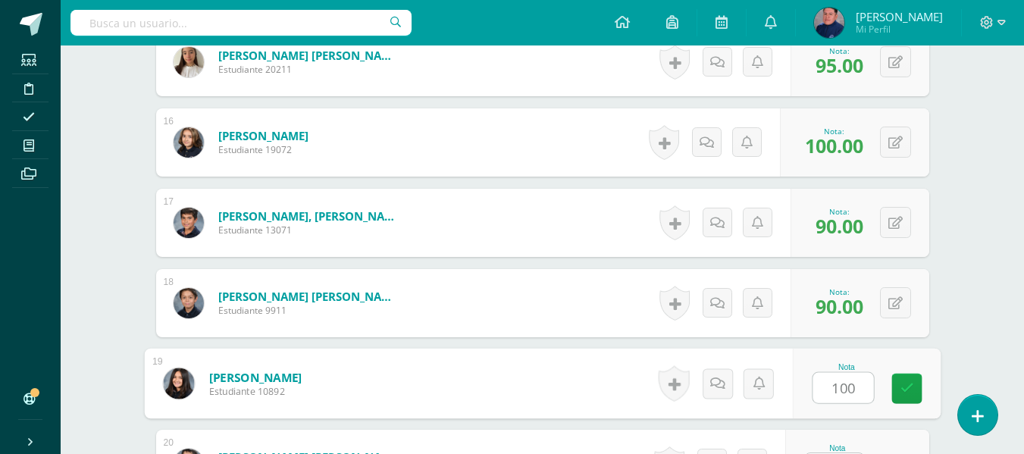
type input "100"
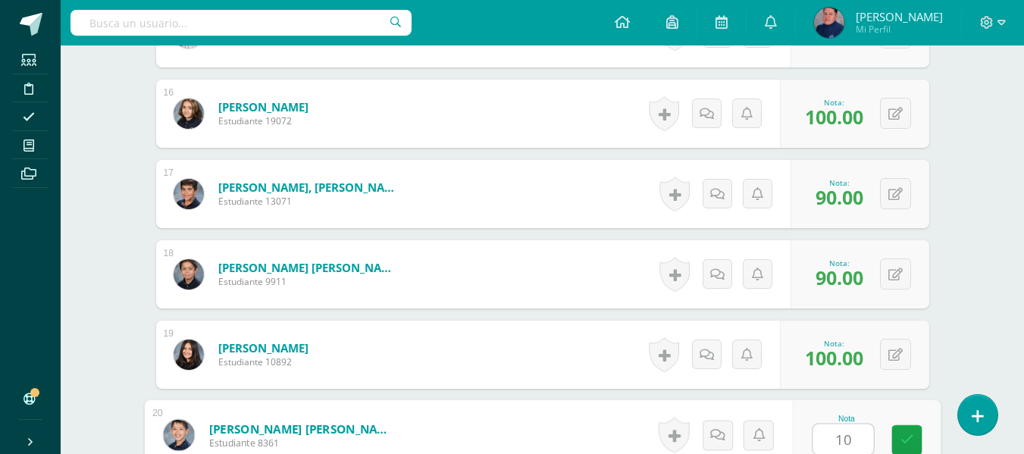
type input "100"
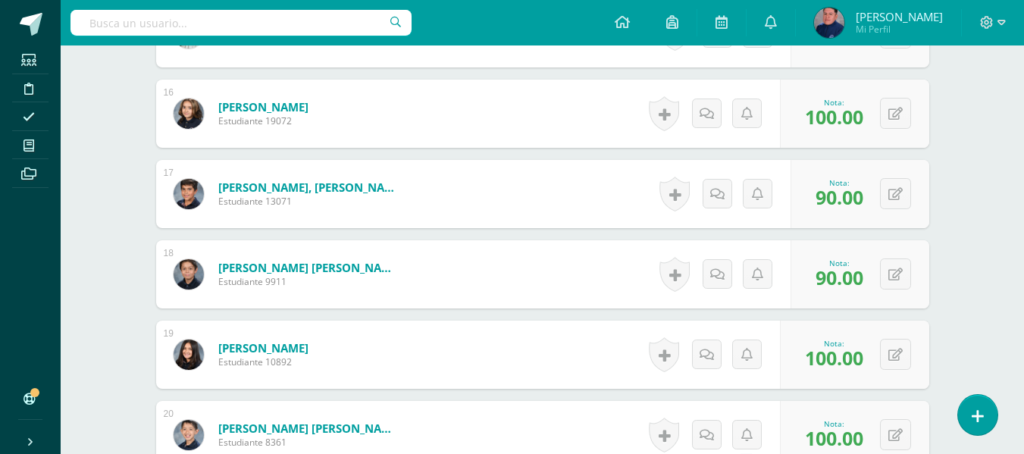
scroll to position [1856, 0]
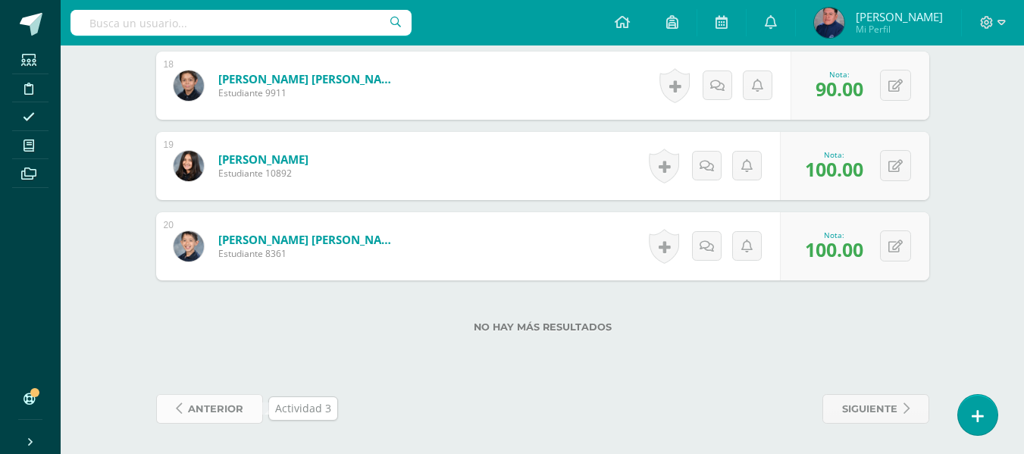
click at [230, 401] on span "anterior" at bounding box center [215, 409] width 55 height 28
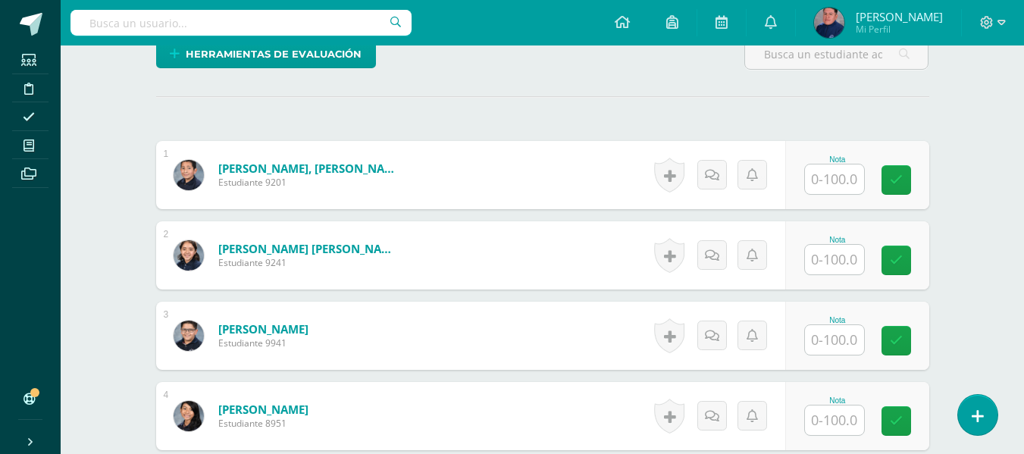
scroll to position [402, 0]
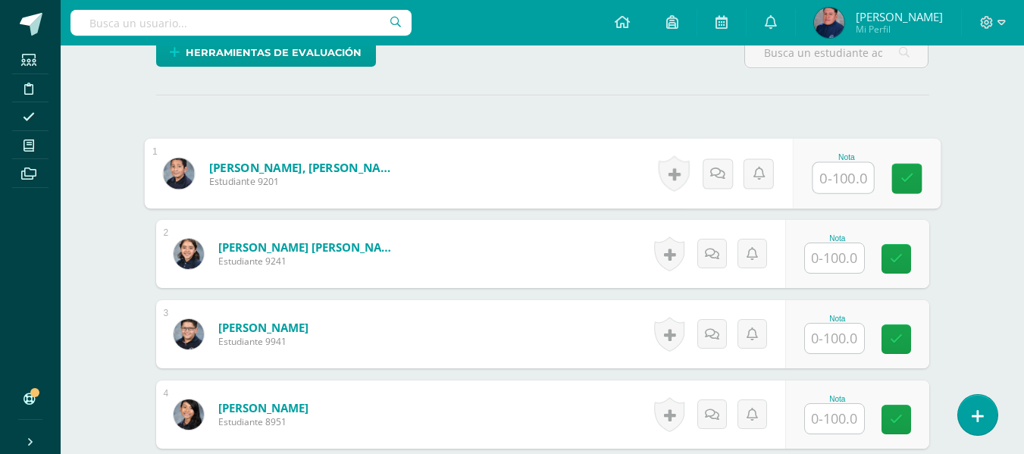
click at [820, 176] on input "text" at bounding box center [843, 178] width 61 height 30
type input "100"
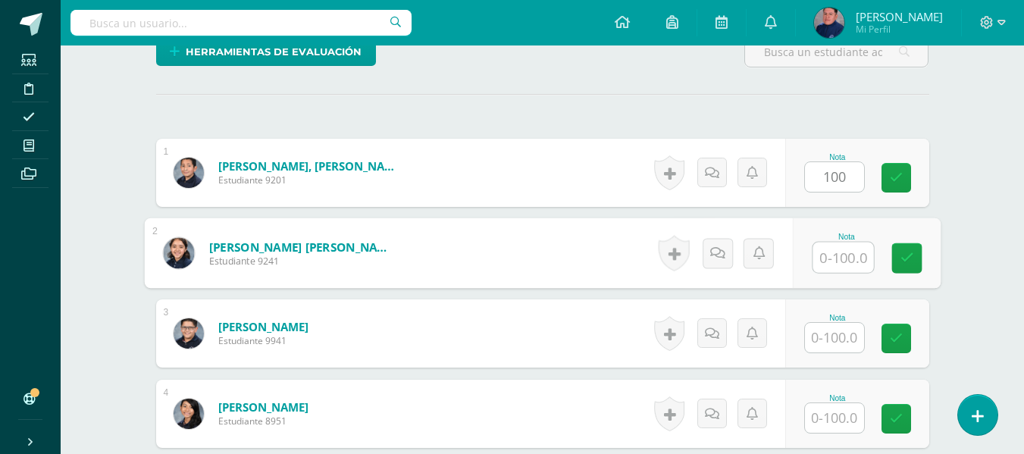
scroll to position [403, 0]
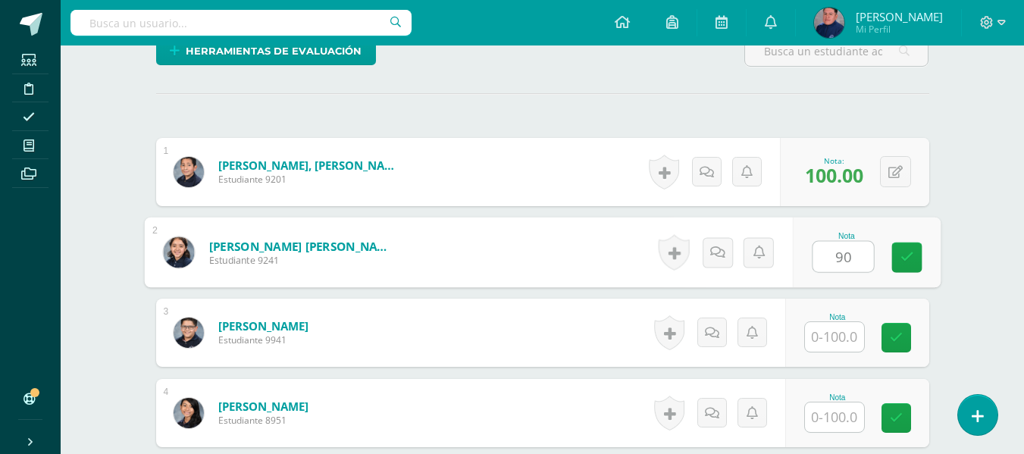
type input "90"
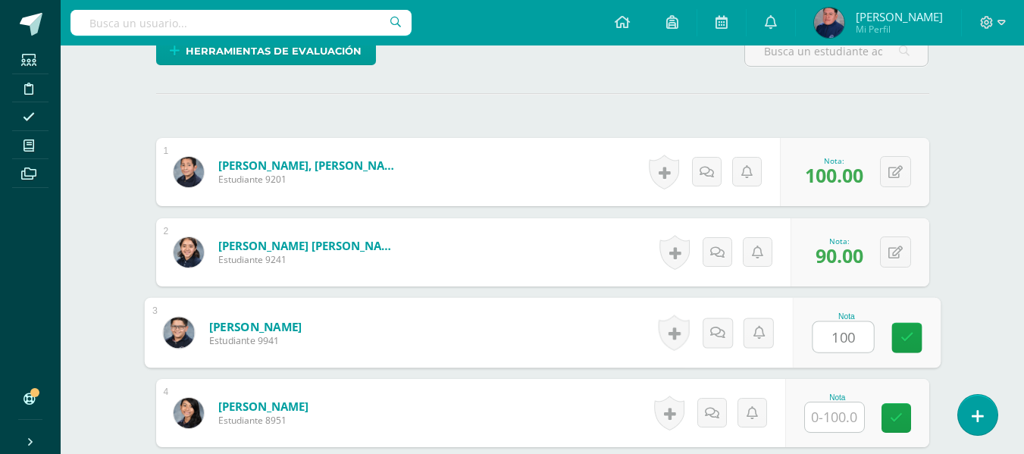
type input "100"
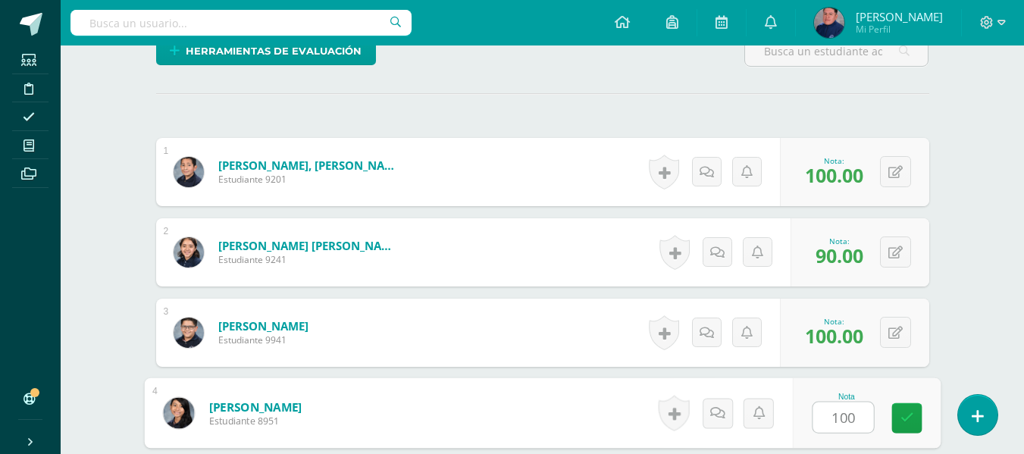
type input "100"
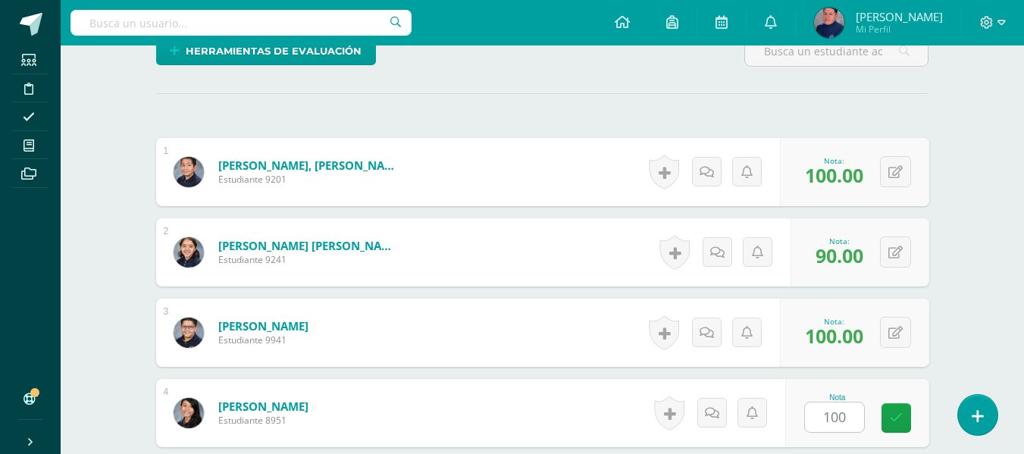
scroll to position [674, 0]
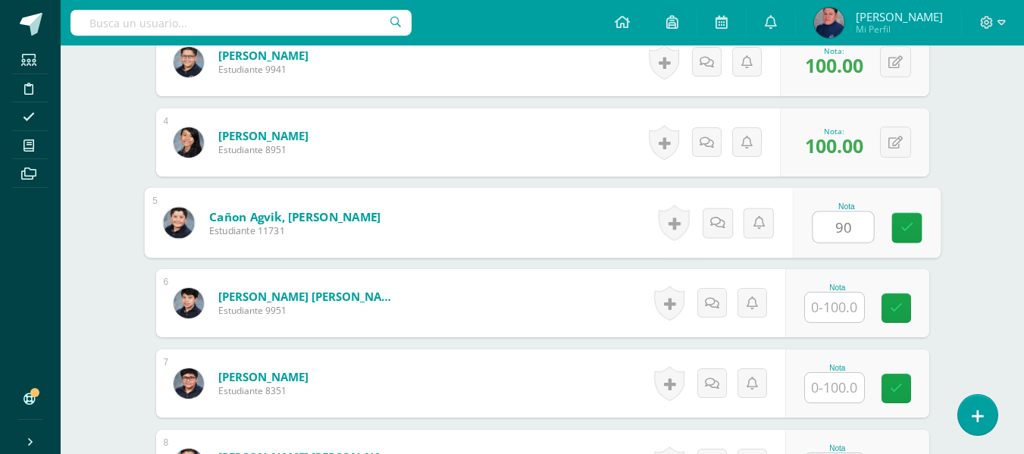
type input "90"
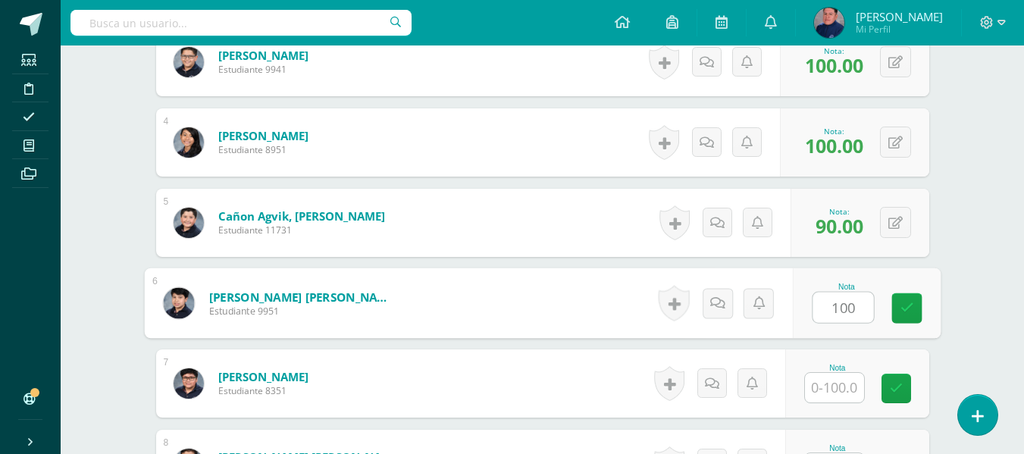
type input "100"
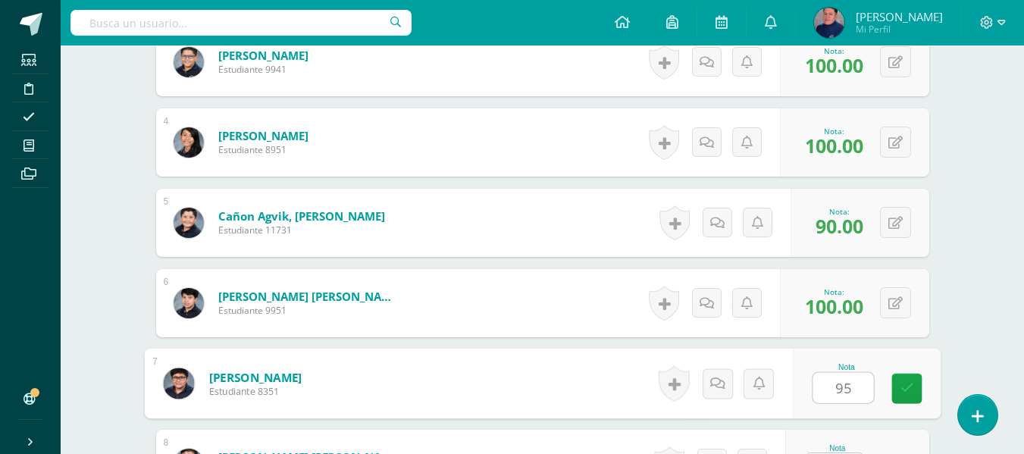
type input "95"
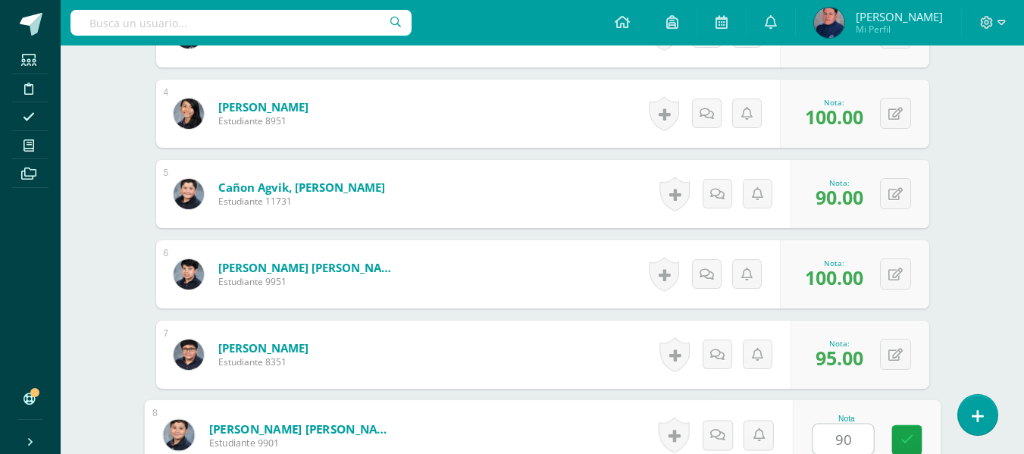
type input "90"
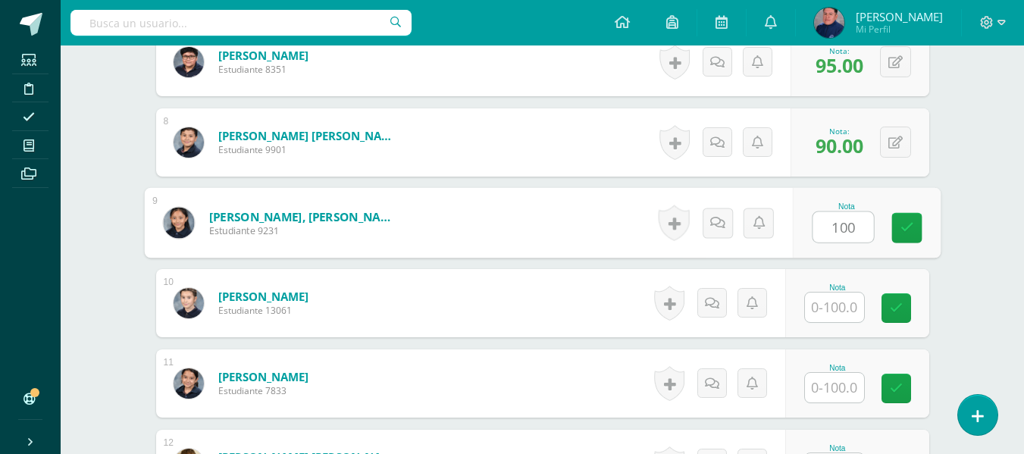
type input "100"
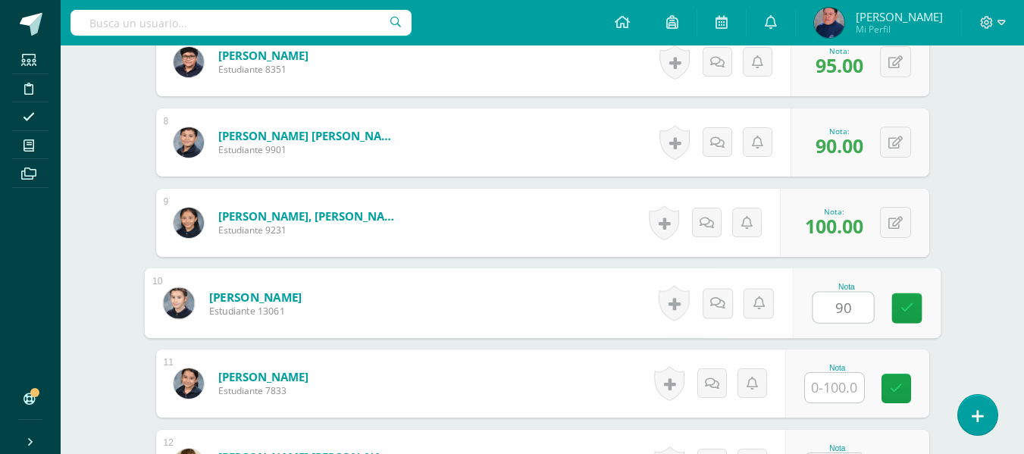
type input "90"
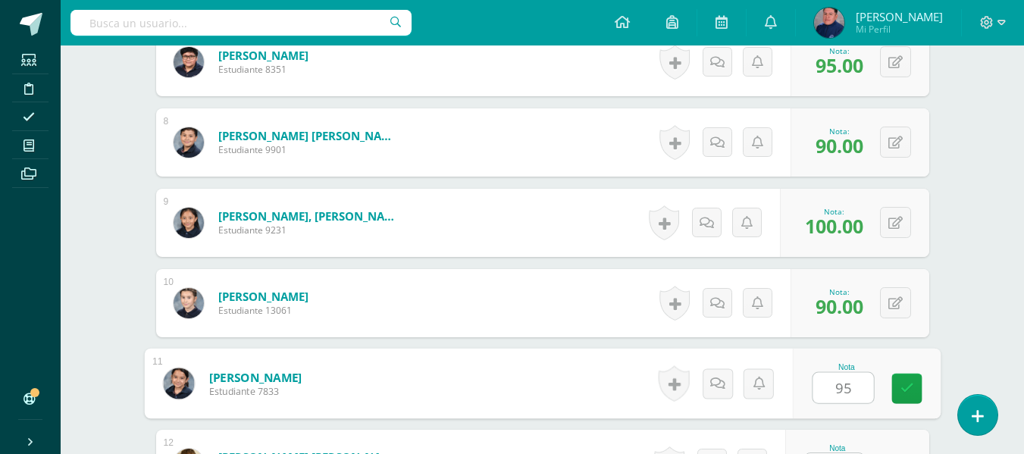
type input "95"
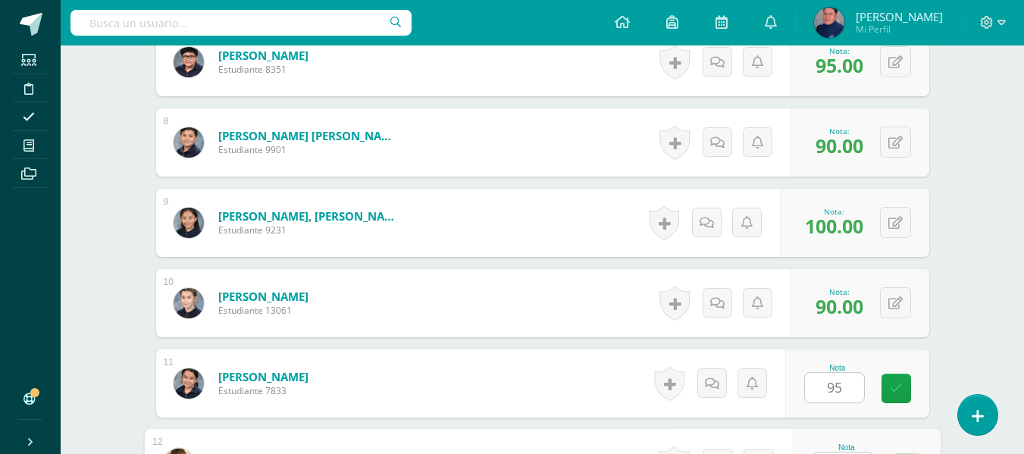
scroll to position [1024, 0]
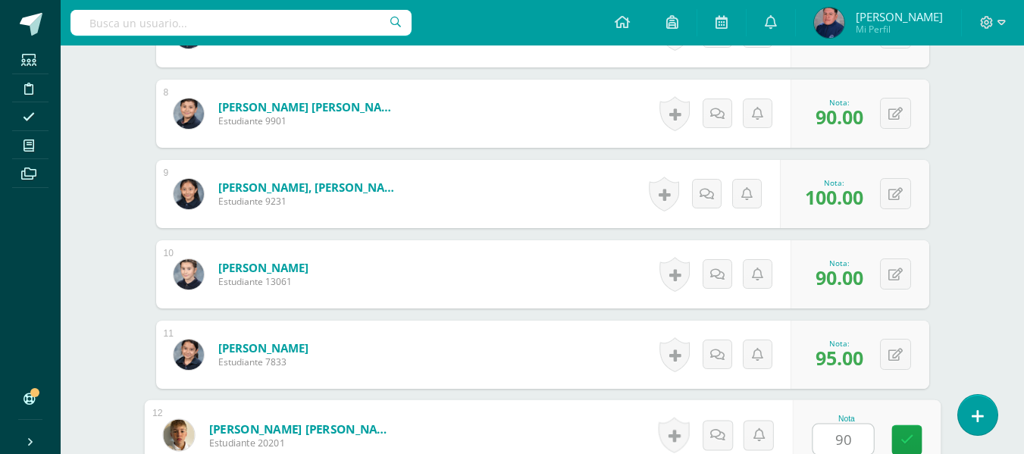
type input "90"
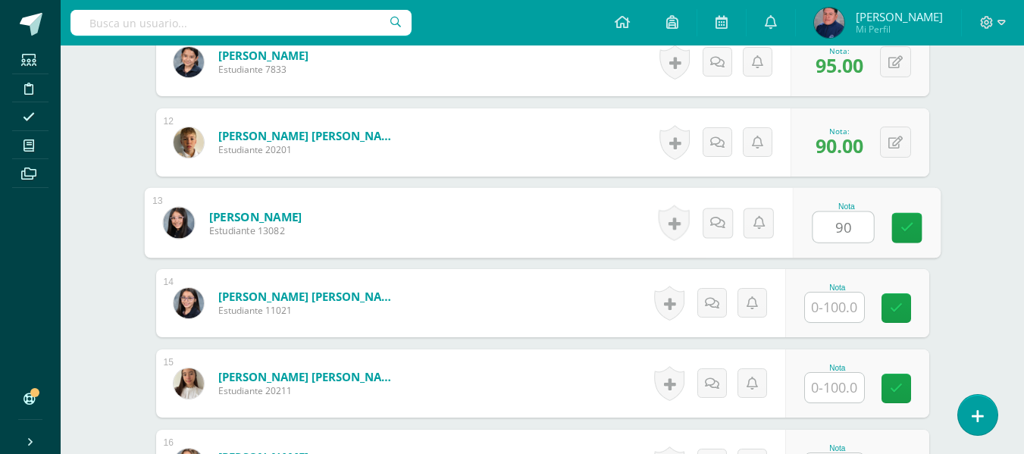
type input "90"
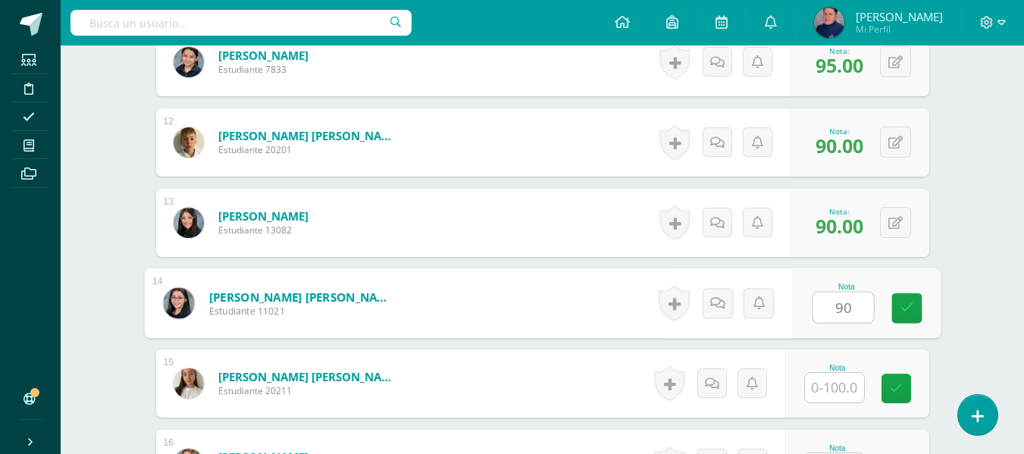
type input "90"
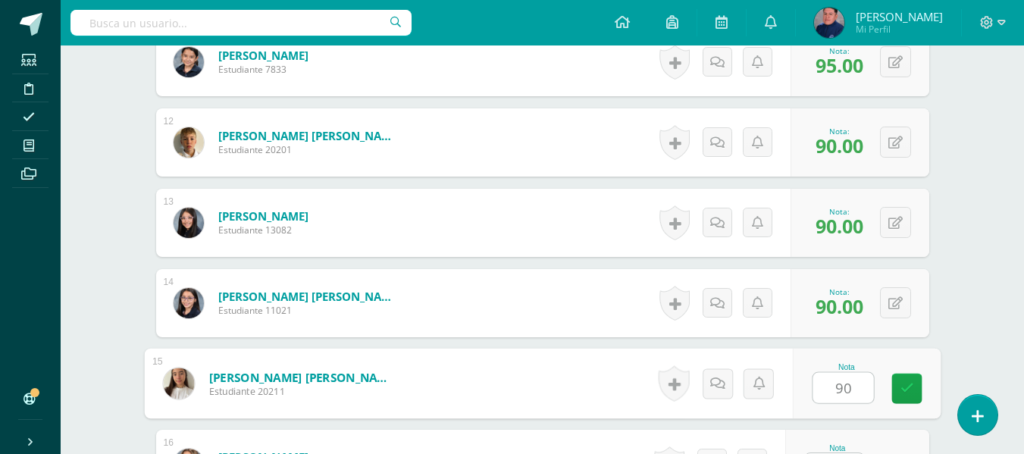
type input "90"
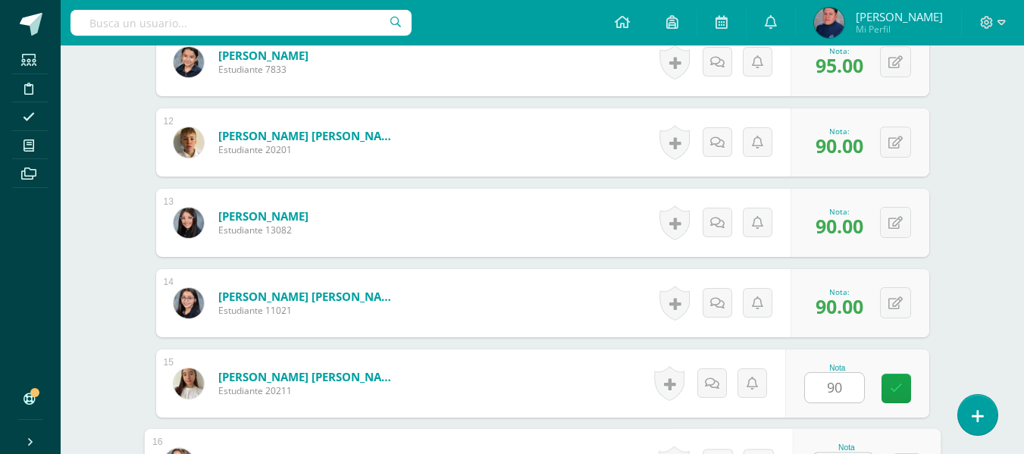
scroll to position [1346, 0]
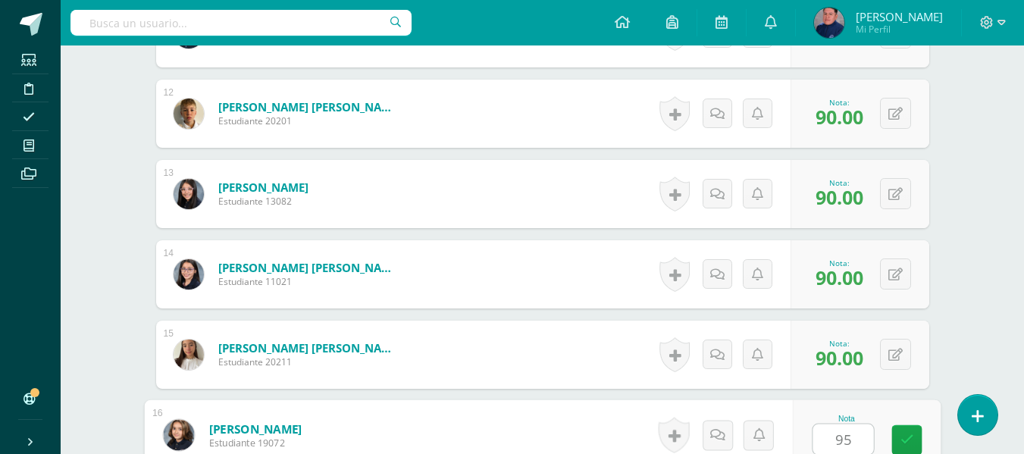
type input "95"
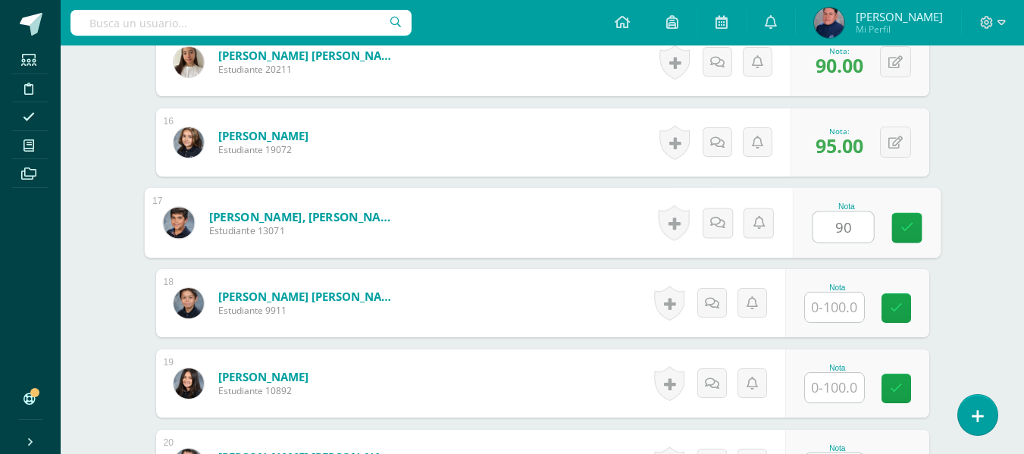
type input "90"
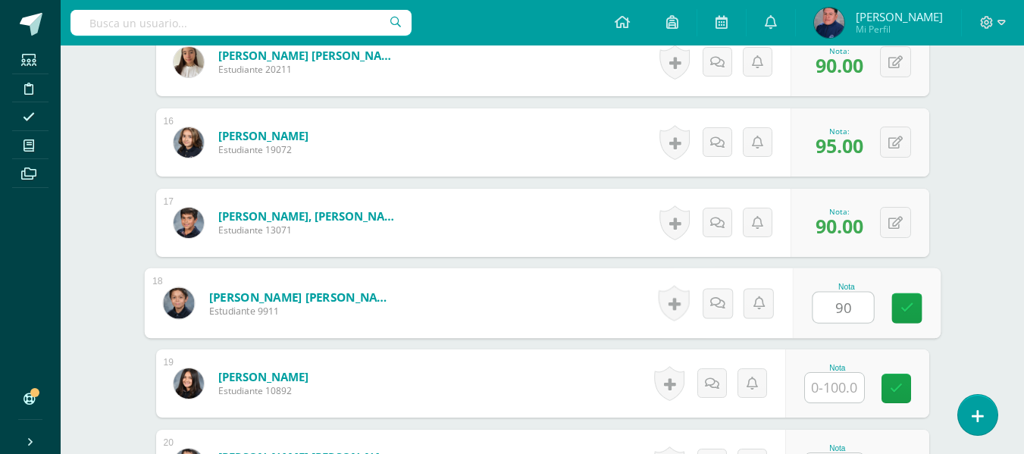
type input "90"
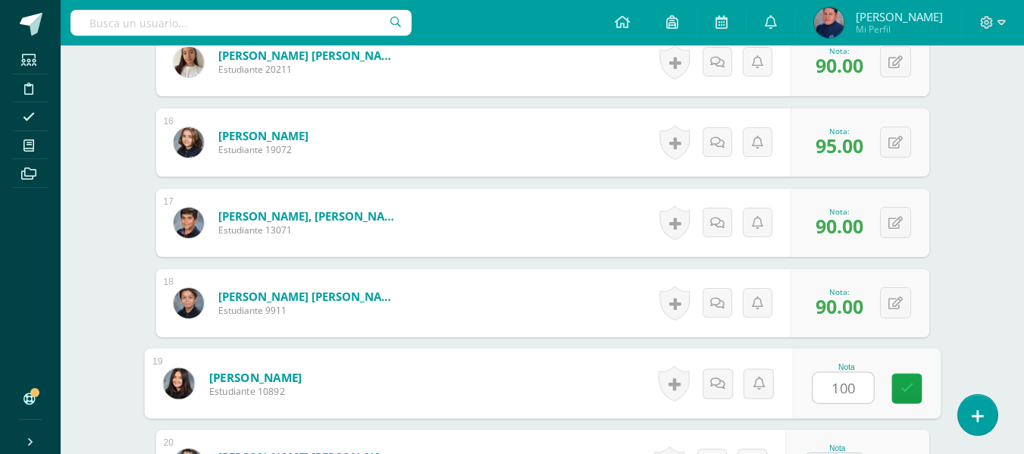
type input "100"
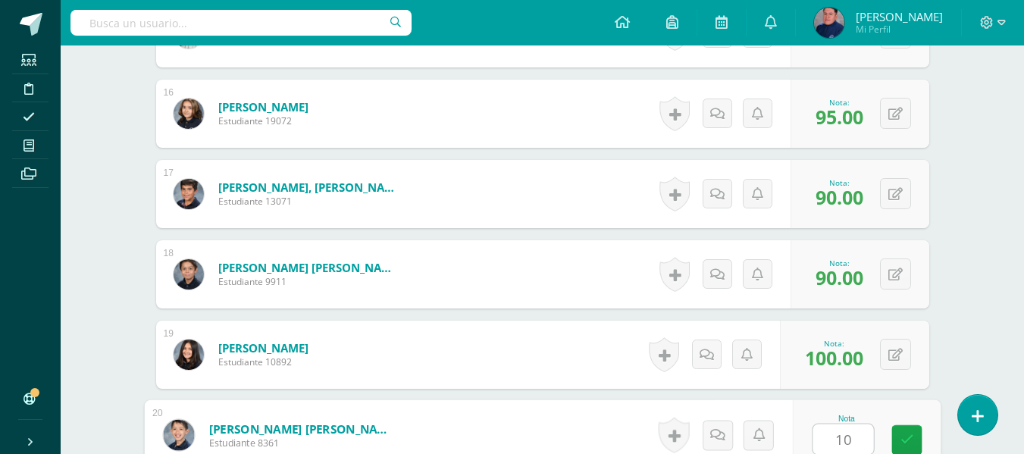
type input "1"
type input "90"
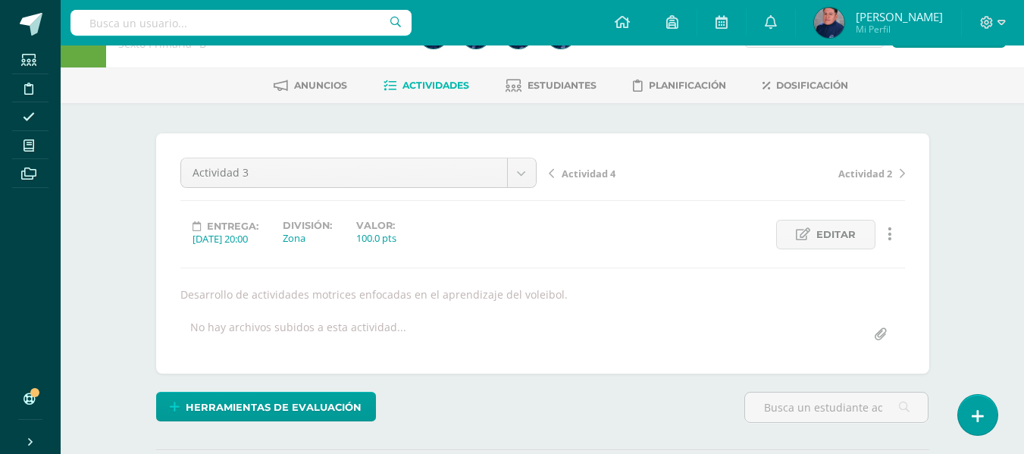
scroll to position [0, 0]
